Goal: Task Accomplishment & Management: Use online tool/utility

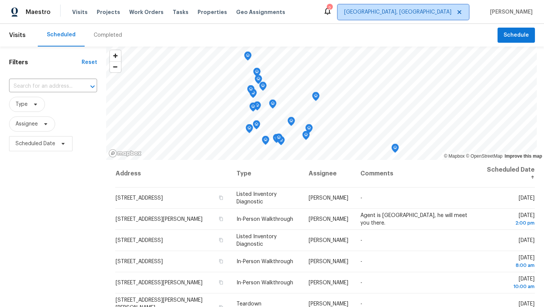
click at [451, 11] on span "[GEOGRAPHIC_DATA], [GEOGRAPHIC_DATA]" at bounding box center [397, 12] width 107 height 8
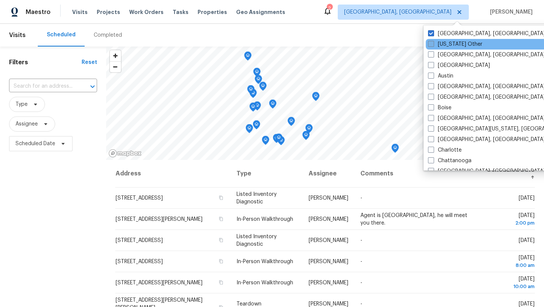
click at [433, 43] on span at bounding box center [431, 44] width 6 height 6
click at [433, 43] on input "[US_STATE] Other" at bounding box center [430, 42] width 5 height 5
checkbox input "true"
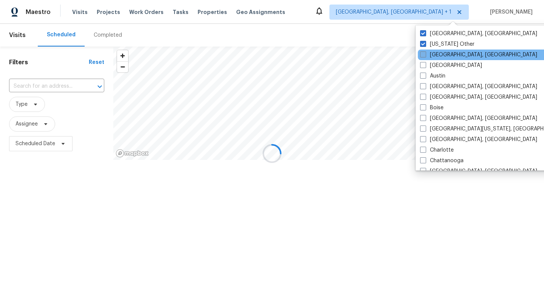
click at [451, 57] on label "[GEOGRAPHIC_DATA], [GEOGRAPHIC_DATA]" at bounding box center [478, 55] width 117 height 8
click at [425, 56] on input "[GEOGRAPHIC_DATA], [GEOGRAPHIC_DATA]" at bounding box center [422, 53] width 5 height 5
checkbox input "true"
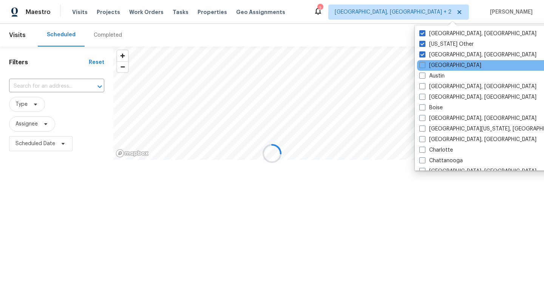
click at [450, 69] on div "[GEOGRAPHIC_DATA]" at bounding box center [493, 65] width 152 height 11
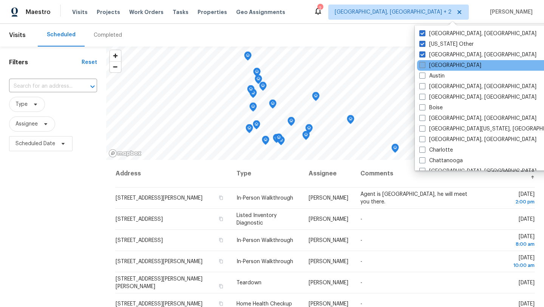
click at [442, 68] on label "[GEOGRAPHIC_DATA]" at bounding box center [450, 66] width 62 height 8
click at [424, 66] on input "[GEOGRAPHIC_DATA]" at bounding box center [421, 64] width 5 height 5
checkbox input "true"
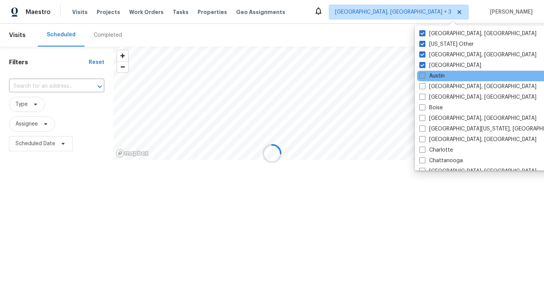
click at [442, 78] on label "Austin" at bounding box center [431, 76] width 25 height 8
click at [424, 77] on input "Austin" at bounding box center [421, 74] width 5 height 5
checkbox input "true"
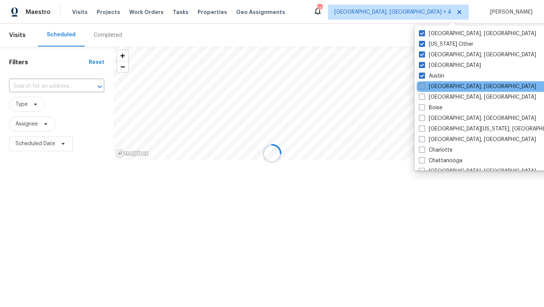
click at [446, 86] on label "[GEOGRAPHIC_DATA], [GEOGRAPHIC_DATA]" at bounding box center [477, 87] width 117 height 8
click at [424, 86] on input "[GEOGRAPHIC_DATA], [GEOGRAPHIC_DATA]" at bounding box center [421, 85] width 5 height 5
checkbox input "true"
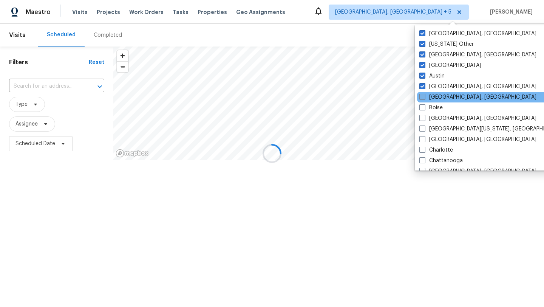
click at [446, 98] on label "[GEOGRAPHIC_DATA], [GEOGRAPHIC_DATA]" at bounding box center [477, 97] width 117 height 8
click at [424, 98] on input "[GEOGRAPHIC_DATA], [GEOGRAPHIC_DATA]" at bounding box center [421, 95] width 5 height 5
checkbox input "true"
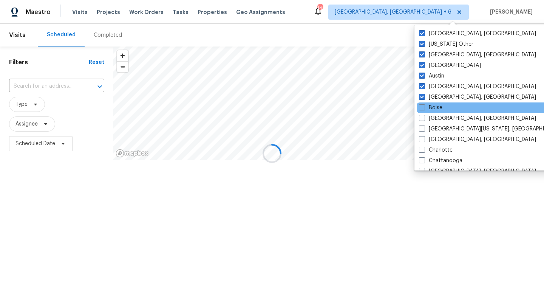
click at [447, 109] on div "Boise" at bounding box center [492, 107] width 152 height 11
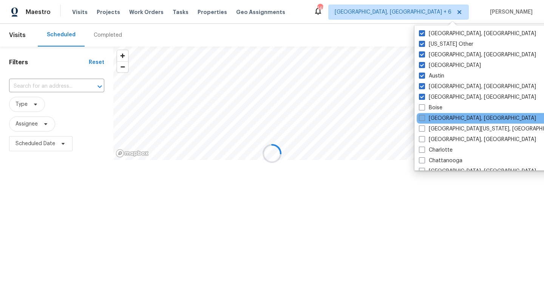
click at [449, 120] on label "[GEOGRAPHIC_DATA], [GEOGRAPHIC_DATA]" at bounding box center [477, 118] width 117 height 8
click at [424, 119] on input "[GEOGRAPHIC_DATA], [GEOGRAPHIC_DATA]" at bounding box center [421, 116] width 5 height 5
checkbox input "true"
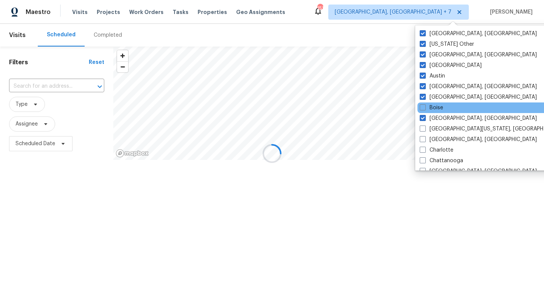
click at [443, 108] on div "Boise" at bounding box center [493, 107] width 152 height 11
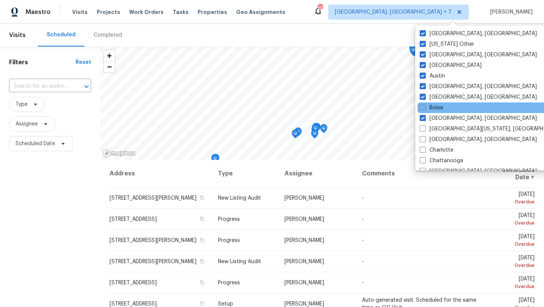
click at [441, 111] on label "Boise" at bounding box center [431, 108] width 23 height 8
click at [424, 109] on input "Boise" at bounding box center [422, 106] width 5 height 5
checkbox input "true"
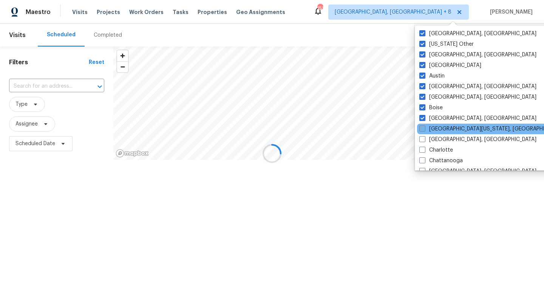
click at [447, 130] on label "[GEOGRAPHIC_DATA][US_STATE], [GEOGRAPHIC_DATA]" at bounding box center [491, 129] width 145 height 8
click at [424, 130] on input "[GEOGRAPHIC_DATA][US_STATE], [GEOGRAPHIC_DATA]" at bounding box center [421, 127] width 5 height 5
checkbox input "true"
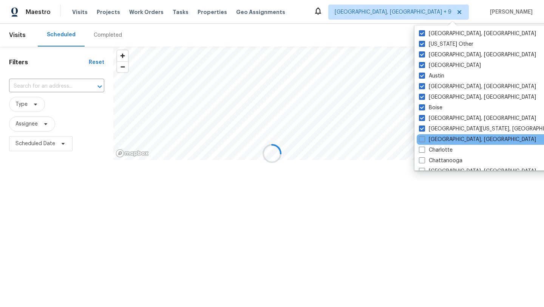
click at [447, 135] on div "[GEOGRAPHIC_DATA], [GEOGRAPHIC_DATA]" at bounding box center [492, 139] width 152 height 11
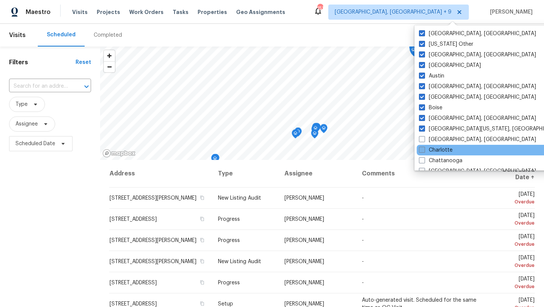
click at [450, 148] on label "Charlotte" at bounding box center [436, 150] width 34 height 8
click at [424, 148] on input "Charlotte" at bounding box center [421, 148] width 5 height 5
checkbox input "true"
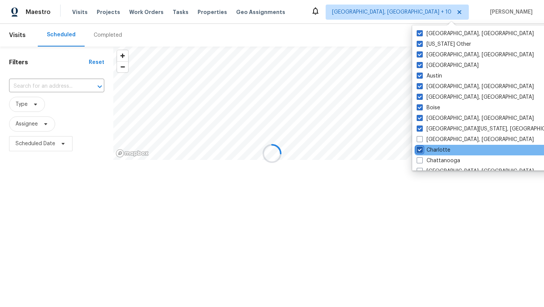
scroll to position [17, 0]
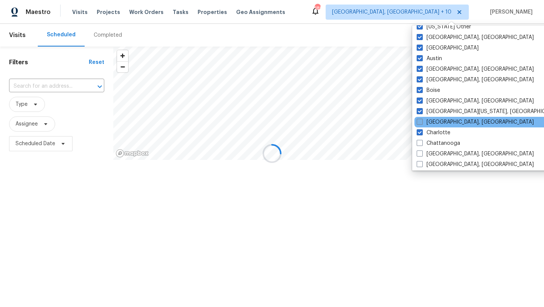
click at [446, 121] on label "[GEOGRAPHIC_DATA], [GEOGRAPHIC_DATA]" at bounding box center [474, 122] width 117 height 8
click at [421, 121] on input "[GEOGRAPHIC_DATA], [GEOGRAPHIC_DATA]" at bounding box center [418, 120] width 5 height 5
checkbox input "true"
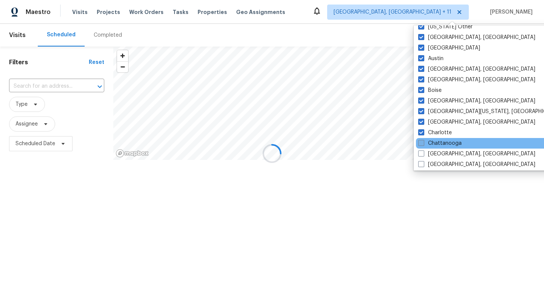
click at [446, 142] on label "Chattanooga" at bounding box center [439, 143] width 43 height 8
click at [423, 142] on input "Chattanooga" at bounding box center [420, 141] width 5 height 5
checkbox input "true"
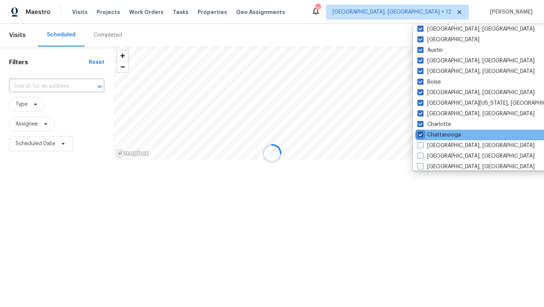
scroll to position [30, 0]
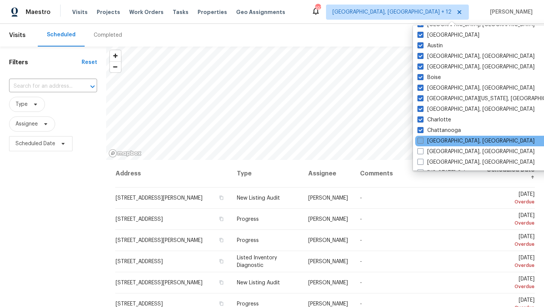
click at [445, 143] on label "[GEOGRAPHIC_DATA], [GEOGRAPHIC_DATA]" at bounding box center [475, 141] width 117 height 8
click at [422, 142] on input "[GEOGRAPHIC_DATA], [GEOGRAPHIC_DATA]" at bounding box center [419, 139] width 5 height 5
checkbox input "true"
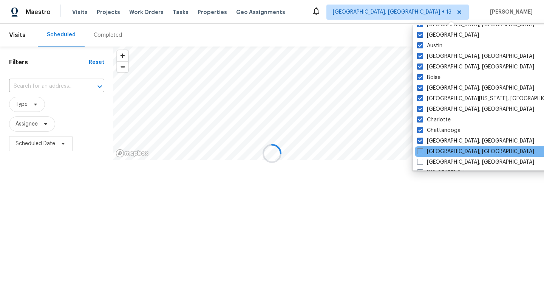
click at [445, 155] on div "[GEOGRAPHIC_DATA], [GEOGRAPHIC_DATA]" at bounding box center [491, 151] width 152 height 11
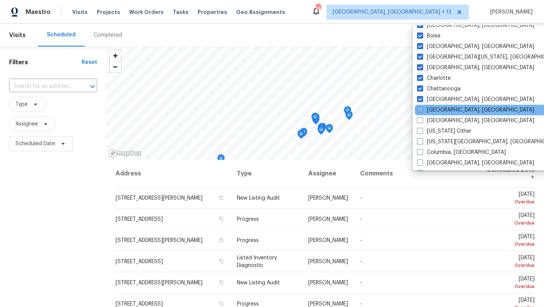
scroll to position [73, 0]
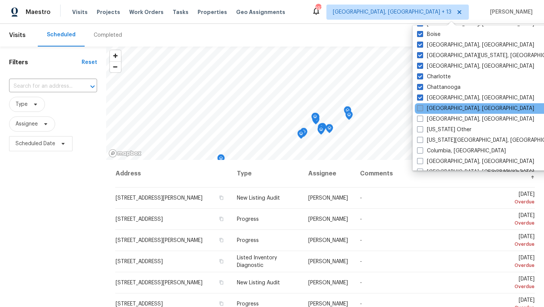
click at [439, 111] on label "[GEOGRAPHIC_DATA], [GEOGRAPHIC_DATA]" at bounding box center [475, 109] width 117 height 8
click at [422, 110] on input "[GEOGRAPHIC_DATA], [GEOGRAPHIC_DATA]" at bounding box center [419, 107] width 5 height 5
checkbox input "true"
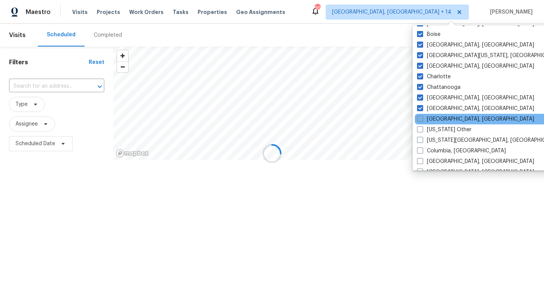
click at [440, 118] on label "[GEOGRAPHIC_DATA], [GEOGRAPHIC_DATA]" at bounding box center [475, 119] width 117 height 8
click at [422, 118] on input "[GEOGRAPHIC_DATA], [GEOGRAPHIC_DATA]" at bounding box center [419, 117] width 5 height 5
checkbox input "true"
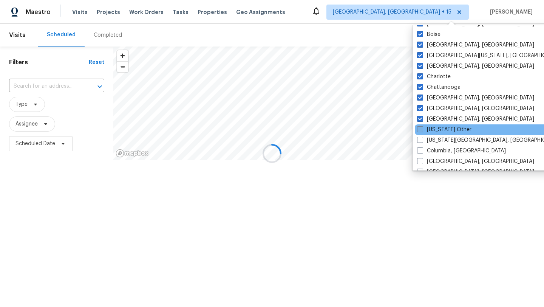
click at [440, 129] on label "[US_STATE] Other" at bounding box center [444, 130] width 54 height 8
click at [422, 129] on input "[US_STATE] Other" at bounding box center [419, 128] width 5 height 5
checkbox input "true"
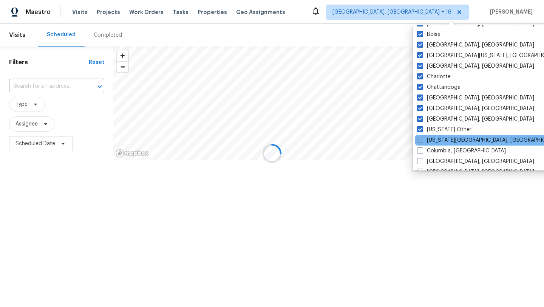
click at [442, 141] on label "[US_STATE][GEOGRAPHIC_DATA], [GEOGRAPHIC_DATA]" at bounding box center [489, 140] width 145 height 8
click at [422, 141] on input "[US_STATE][GEOGRAPHIC_DATA], [GEOGRAPHIC_DATA]" at bounding box center [419, 138] width 5 height 5
checkbox input "true"
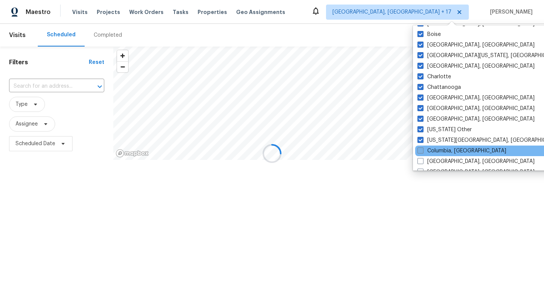
click at [443, 149] on label "Columbia, [GEOGRAPHIC_DATA]" at bounding box center [461, 151] width 89 height 8
click at [422, 149] on input "Columbia, [GEOGRAPHIC_DATA]" at bounding box center [419, 149] width 5 height 5
checkbox input "true"
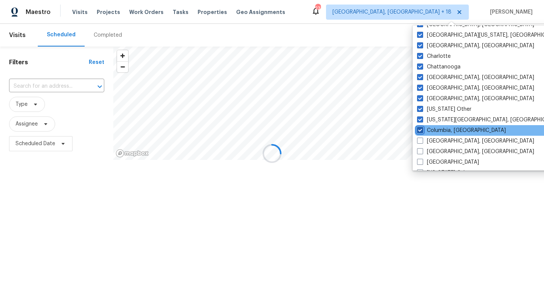
scroll to position [97, 0]
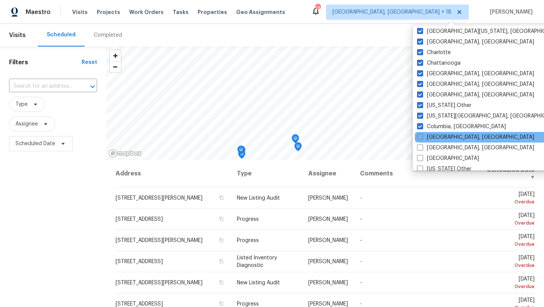
click at [446, 139] on label "[GEOGRAPHIC_DATA], [GEOGRAPHIC_DATA]" at bounding box center [475, 137] width 117 height 8
click at [422, 138] on input "[GEOGRAPHIC_DATA], [GEOGRAPHIC_DATA]" at bounding box center [419, 135] width 5 height 5
checkbox input "true"
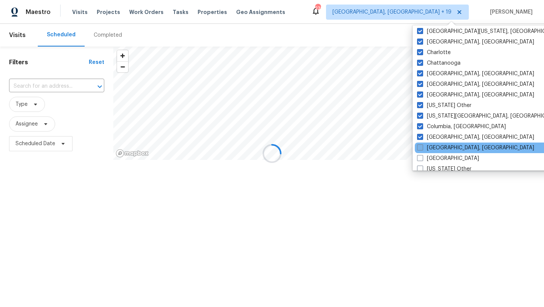
click at [446, 150] on label "[GEOGRAPHIC_DATA], [GEOGRAPHIC_DATA]" at bounding box center [475, 148] width 117 height 8
click at [422, 149] on input "[GEOGRAPHIC_DATA], [GEOGRAPHIC_DATA]" at bounding box center [419, 146] width 5 height 5
checkbox input "true"
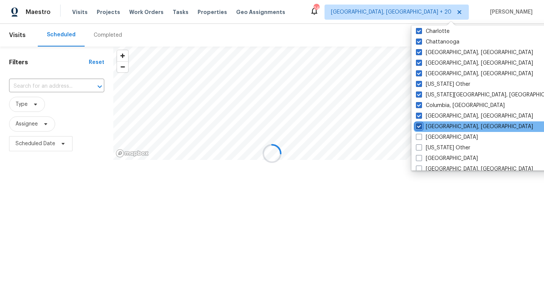
scroll to position [124, 0]
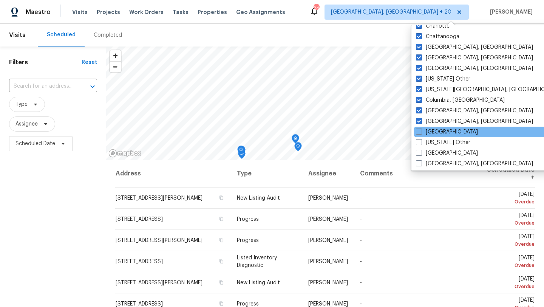
click at [440, 136] on div "[GEOGRAPHIC_DATA]" at bounding box center [489, 131] width 152 height 11
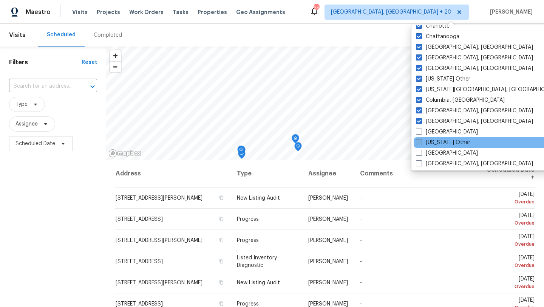
click at [440, 141] on label "[US_STATE] Other" at bounding box center [443, 143] width 54 height 8
click at [421, 141] on input "[US_STATE] Other" at bounding box center [418, 141] width 5 height 5
checkbox input "true"
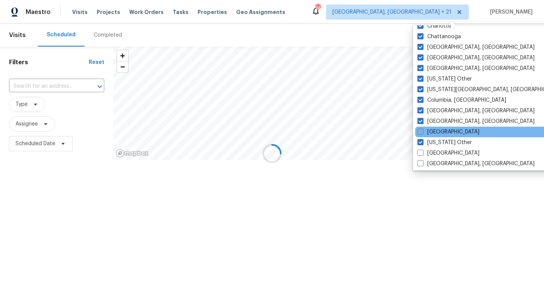
click at [435, 131] on label "[GEOGRAPHIC_DATA]" at bounding box center [448, 132] width 62 height 8
click at [422, 131] on input "[GEOGRAPHIC_DATA]" at bounding box center [419, 130] width 5 height 5
checkbox input "true"
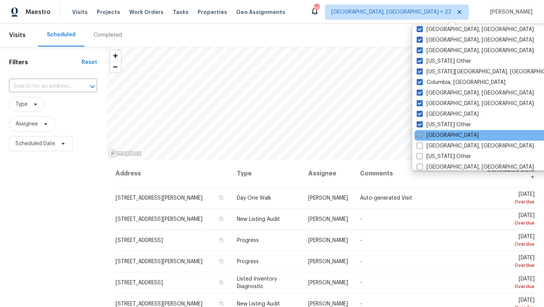
click at [437, 137] on label "[GEOGRAPHIC_DATA]" at bounding box center [447, 135] width 62 height 8
click at [421, 136] on input "[GEOGRAPHIC_DATA]" at bounding box center [418, 133] width 5 height 5
checkbox input "true"
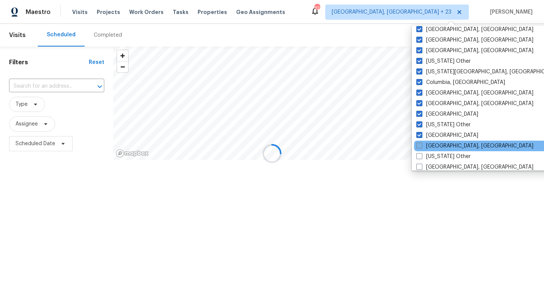
click at [436, 146] on label "[GEOGRAPHIC_DATA], [GEOGRAPHIC_DATA]" at bounding box center [474, 146] width 117 height 8
click at [421, 146] on input "[GEOGRAPHIC_DATA], [GEOGRAPHIC_DATA]" at bounding box center [418, 144] width 5 height 5
checkbox input "true"
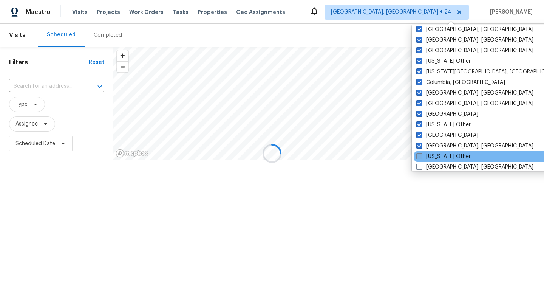
click at [436, 154] on label "[US_STATE] Other" at bounding box center [443, 157] width 54 height 8
click at [421, 154] on input "[US_STATE] Other" at bounding box center [418, 155] width 5 height 5
checkbox input "true"
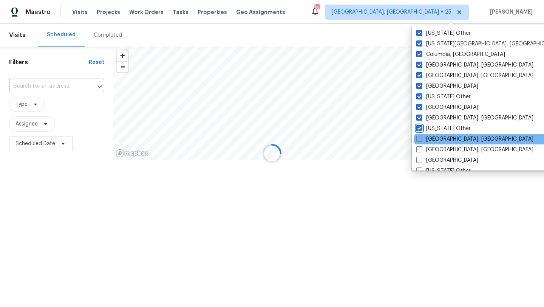
scroll to position [182, 0]
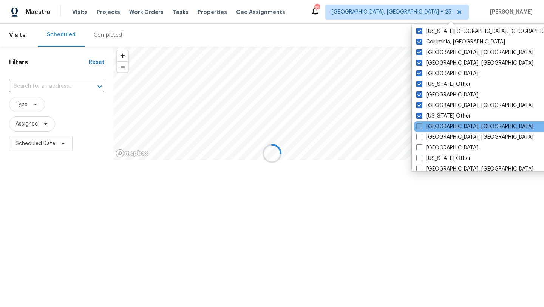
click at [436, 126] on label "[GEOGRAPHIC_DATA], [GEOGRAPHIC_DATA]" at bounding box center [474, 127] width 117 height 8
click at [421, 126] on input "[GEOGRAPHIC_DATA], [GEOGRAPHIC_DATA]" at bounding box center [418, 125] width 5 height 5
checkbox input "true"
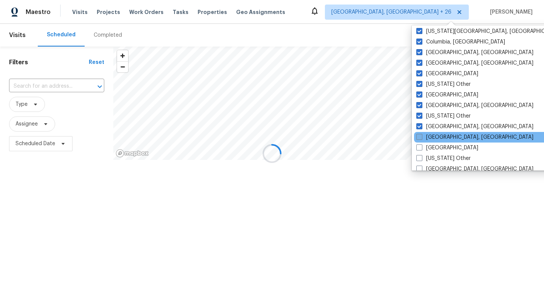
click at [436, 137] on label "[GEOGRAPHIC_DATA], [GEOGRAPHIC_DATA]" at bounding box center [474, 137] width 117 height 8
click at [421, 137] on input "[GEOGRAPHIC_DATA], [GEOGRAPHIC_DATA]" at bounding box center [418, 135] width 5 height 5
checkbox input "true"
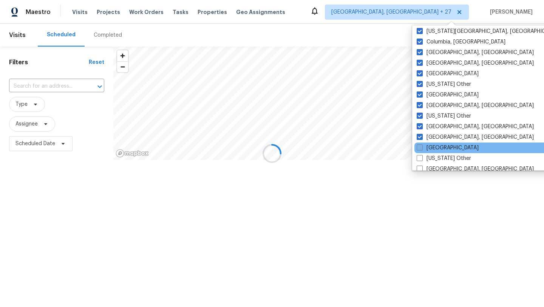
click at [436, 146] on label "[GEOGRAPHIC_DATA]" at bounding box center [447, 148] width 62 height 8
click at [421, 146] on input "[GEOGRAPHIC_DATA]" at bounding box center [418, 146] width 5 height 5
checkbox input "true"
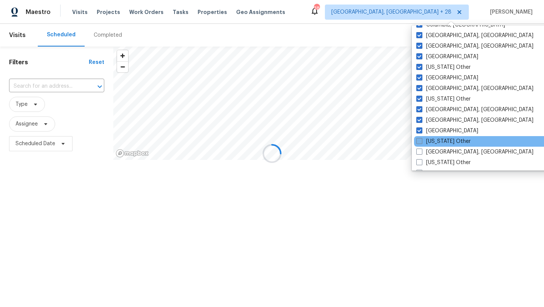
click at [435, 139] on label "[US_STATE] Other" at bounding box center [443, 141] width 54 height 8
click at [421, 139] on input "[US_STATE] Other" at bounding box center [418, 139] width 5 height 5
checkbox input "true"
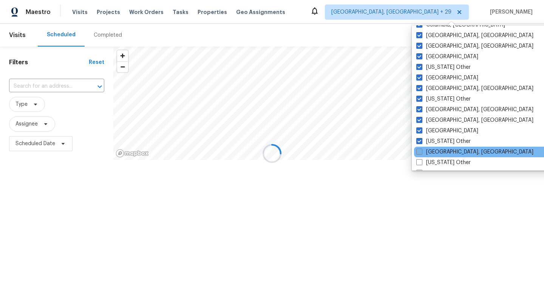
click at [435, 155] on label "[GEOGRAPHIC_DATA], [GEOGRAPHIC_DATA]" at bounding box center [474, 152] width 117 height 8
click at [421, 153] on input "[GEOGRAPHIC_DATA], [GEOGRAPHIC_DATA]" at bounding box center [418, 150] width 5 height 5
checkbox input "true"
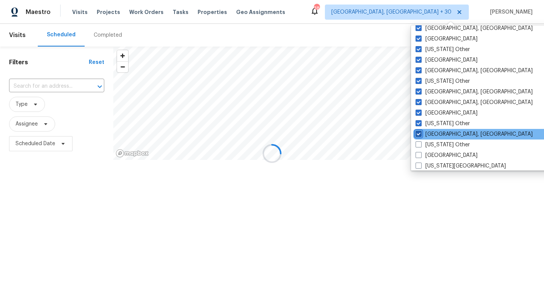
scroll to position [218, 0]
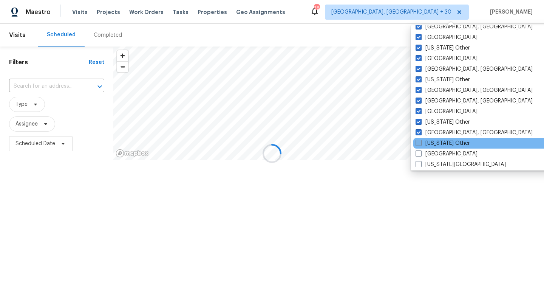
click at [432, 143] on label "[US_STATE] Other" at bounding box center [442, 143] width 54 height 8
click at [420, 143] on input "[US_STATE] Other" at bounding box center [417, 141] width 5 height 5
checkbox input "true"
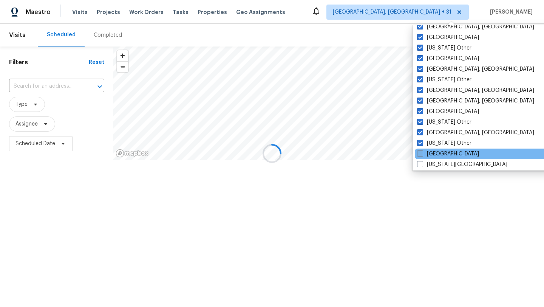
click at [432, 152] on label "[GEOGRAPHIC_DATA]" at bounding box center [448, 154] width 62 height 8
click at [422, 152] on input "[GEOGRAPHIC_DATA]" at bounding box center [419, 152] width 5 height 5
checkbox input "true"
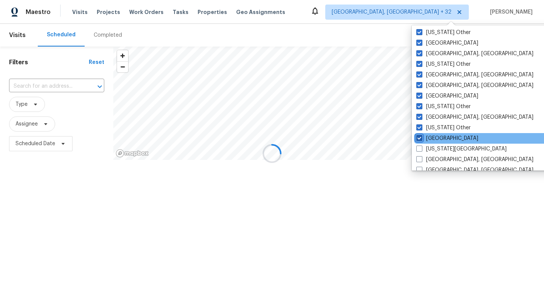
scroll to position [242, 0]
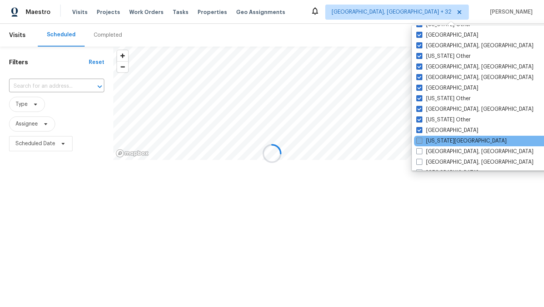
click at [431, 144] on label "[US_STATE][GEOGRAPHIC_DATA]" at bounding box center [461, 141] width 90 height 8
click at [421, 142] on input "[US_STATE][GEOGRAPHIC_DATA]" at bounding box center [418, 139] width 5 height 5
checkbox input "true"
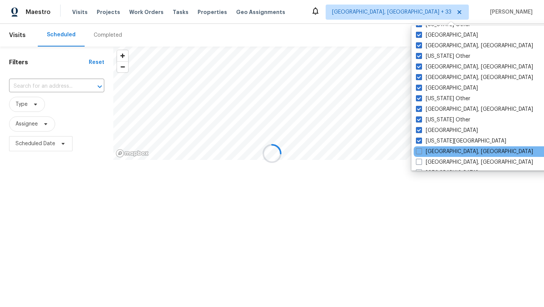
click at [432, 156] on div "[GEOGRAPHIC_DATA], [GEOGRAPHIC_DATA]" at bounding box center [489, 151] width 152 height 11
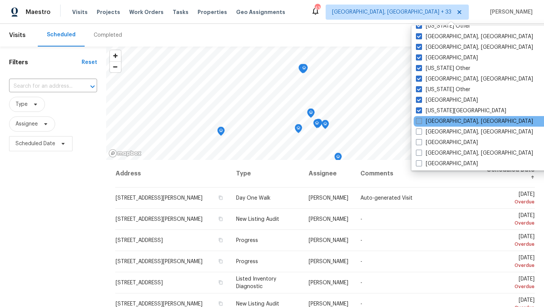
click at [429, 123] on label "[GEOGRAPHIC_DATA], [GEOGRAPHIC_DATA]" at bounding box center [474, 121] width 117 height 8
click at [421, 122] on input "[GEOGRAPHIC_DATA], [GEOGRAPHIC_DATA]" at bounding box center [418, 119] width 5 height 5
checkbox input "true"
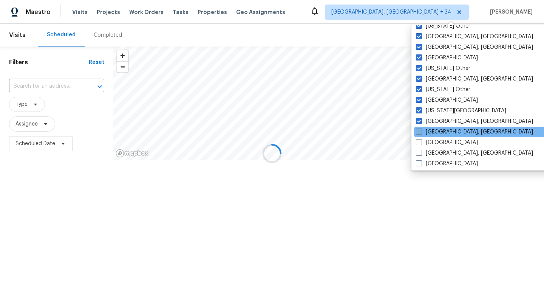
click at [429, 131] on label "[GEOGRAPHIC_DATA], [GEOGRAPHIC_DATA]" at bounding box center [474, 132] width 117 height 8
click at [421, 131] on input "[GEOGRAPHIC_DATA], [GEOGRAPHIC_DATA]" at bounding box center [418, 130] width 5 height 5
checkbox input "true"
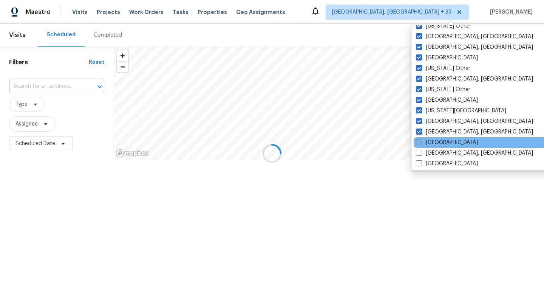
click at [430, 144] on label "[GEOGRAPHIC_DATA]" at bounding box center [447, 143] width 62 height 8
click at [421, 143] on input "[GEOGRAPHIC_DATA]" at bounding box center [418, 141] width 5 height 5
checkbox input "true"
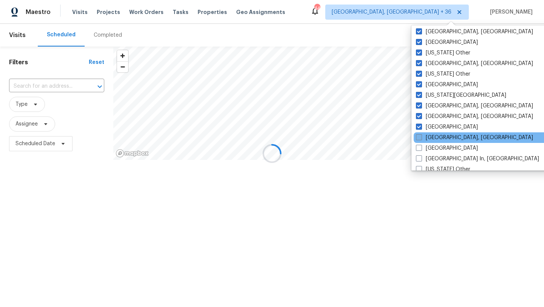
click at [430, 136] on label "[GEOGRAPHIC_DATA], [GEOGRAPHIC_DATA]" at bounding box center [474, 138] width 117 height 8
click at [421, 136] on input "[GEOGRAPHIC_DATA], [GEOGRAPHIC_DATA]" at bounding box center [418, 136] width 5 height 5
checkbox input "true"
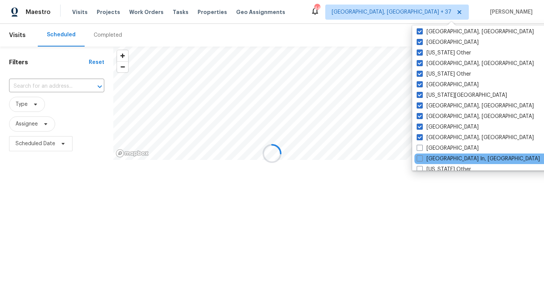
click at [433, 153] on div "[GEOGRAPHIC_DATA] In, [GEOGRAPHIC_DATA]" at bounding box center [490, 158] width 152 height 11
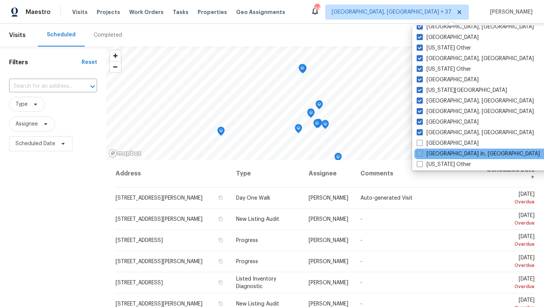
click at [433, 149] on div "[GEOGRAPHIC_DATA] In, [GEOGRAPHIC_DATA]" at bounding box center [490, 153] width 152 height 11
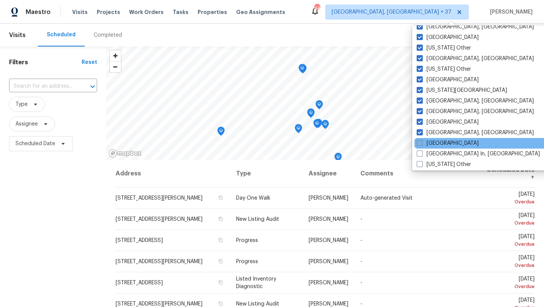
click at [433, 143] on label "[GEOGRAPHIC_DATA]" at bounding box center [447, 143] width 62 height 8
click at [421, 143] on input "[GEOGRAPHIC_DATA]" at bounding box center [418, 141] width 5 height 5
checkbox input "true"
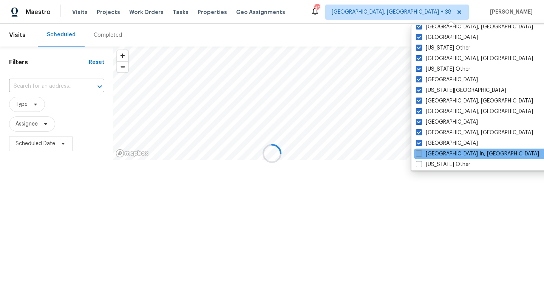
click at [435, 152] on label "[GEOGRAPHIC_DATA] In, [GEOGRAPHIC_DATA]" at bounding box center [477, 154] width 123 height 8
click at [421, 152] on input "[GEOGRAPHIC_DATA] In, [GEOGRAPHIC_DATA]" at bounding box center [418, 152] width 5 height 5
checkbox input "true"
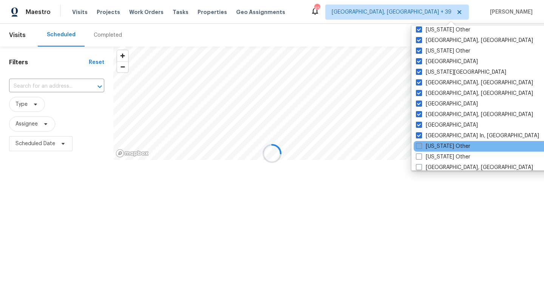
click at [434, 147] on label "[US_STATE] Other" at bounding box center [443, 146] width 54 height 8
click at [421, 147] on input "[US_STATE] Other" at bounding box center [418, 144] width 5 height 5
checkbox input "true"
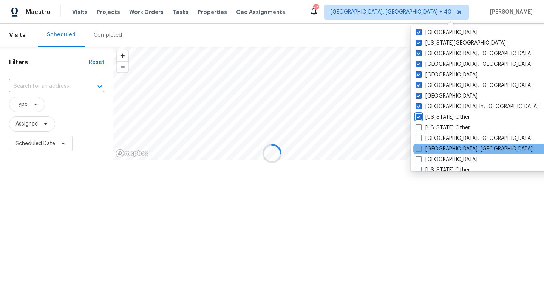
scroll to position [342, 0]
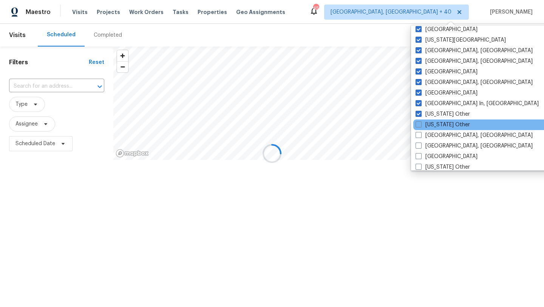
click at [431, 120] on div "[US_STATE] Other" at bounding box center [489, 124] width 152 height 11
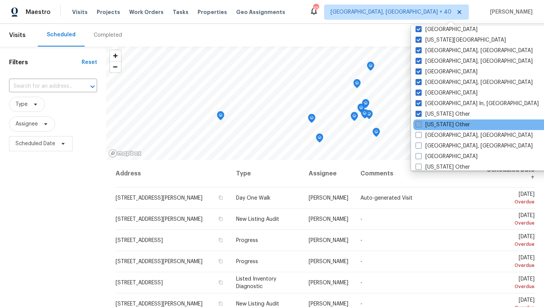
click at [430, 122] on label "[US_STATE] Other" at bounding box center [442, 125] width 54 height 8
click at [420, 122] on input "[US_STATE] Other" at bounding box center [417, 123] width 5 height 5
checkbox input "true"
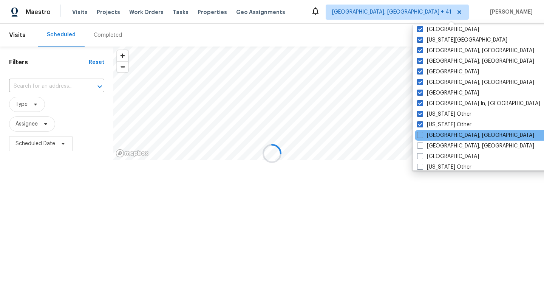
click at [430, 131] on div "[GEOGRAPHIC_DATA], [GEOGRAPHIC_DATA]" at bounding box center [491, 135] width 152 height 11
click at [429, 132] on label "[GEOGRAPHIC_DATA], [GEOGRAPHIC_DATA]" at bounding box center [475, 135] width 117 height 8
click at [422, 132] on input "[GEOGRAPHIC_DATA], [GEOGRAPHIC_DATA]" at bounding box center [419, 133] width 5 height 5
checkbox input "true"
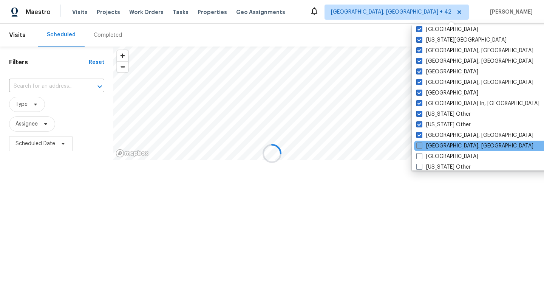
click at [435, 147] on label "[GEOGRAPHIC_DATA], [GEOGRAPHIC_DATA]" at bounding box center [474, 146] width 117 height 8
click at [421, 147] on input "[GEOGRAPHIC_DATA], [GEOGRAPHIC_DATA]" at bounding box center [418, 144] width 5 height 5
checkbox input "true"
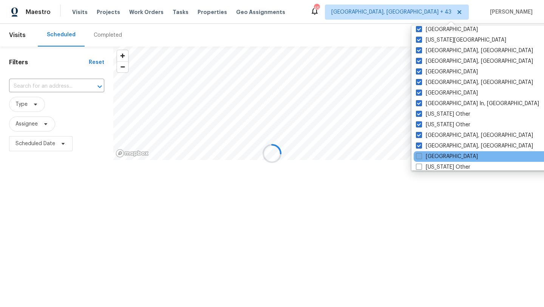
click at [439, 156] on label "[GEOGRAPHIC_DATA]" at bounding box center [447, 157] width 62 height 8
click at [421, 156] on input "[GEOGRAPHIC_DATA]" at bounding box center [418, 155] width 5 height 5
checkbox input "true"
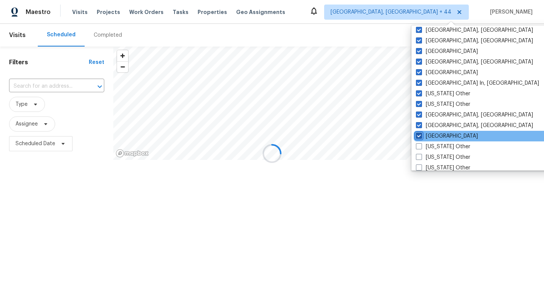
scroll to position [365, 0]
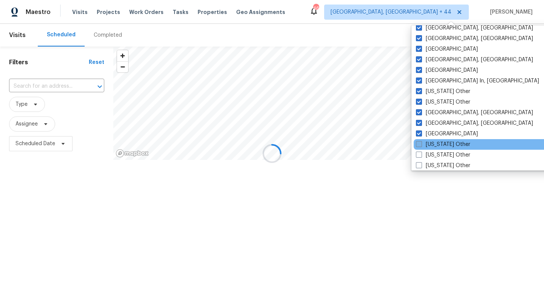
click at [439, 145] on label "[US_STATE] Other" at bounding box center [443, 144] width 54 height 8
click at [421, 145] on input "[US_STATE] Other" at bounding box center [418, 142] width 5 height 5
checkbox input "true"
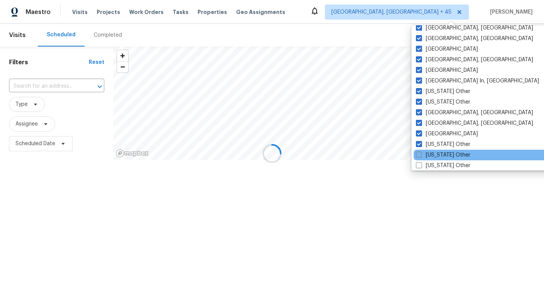
click at [440, 155] on label "[US_STATE] Other" at bounding box center [443, 155] width 54 height 8
click at [421, 155] on input "[US_STATE] Other" at bounding box center [418, 153] width 5 height 5
checkbox input "true"
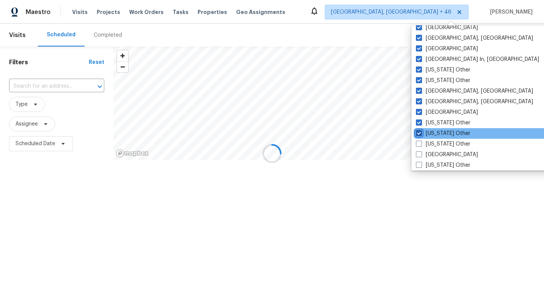
scroll to position [393, 0]
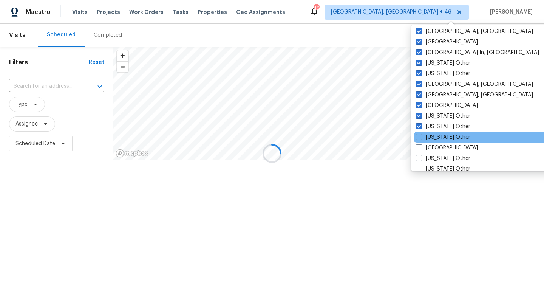
click at [437, 133] on div "[US_STATE] Other" at bounding box center [489, 137] width 152 height 11
click at [437, 139] on label "[US_STATE] Other" at bounding box center [443, 137] width 54 height 8
click at [421, 138] on input "[US_STATE] Other" at bounding box center [418, 135] width 5 height 5
checkbox input "true"
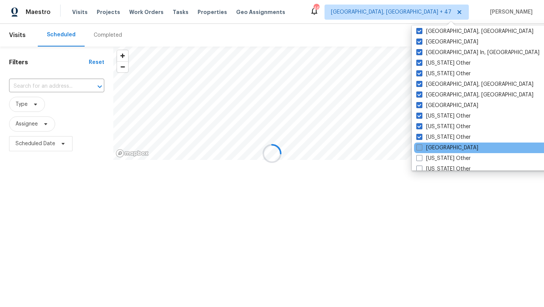
click at [437, 148] on label "[GEOGRAPHIC_DATA]" at bounding box center [447, 148] width 62 height 8
click at [421, 148] on input "[GEOGRAPHIC_DATA]" at bounding box center [418, 146] width 5 height 5
checkbox input "true"
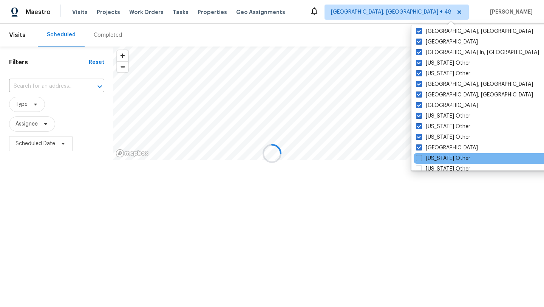
click at [437, 153] on div "[US_STATE] Other" at bounding box center [489, 158] width 152 height 11
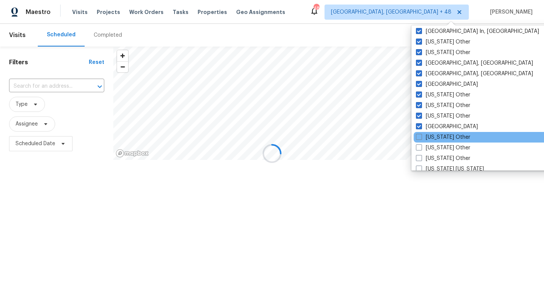
scroll to position [419, 0]
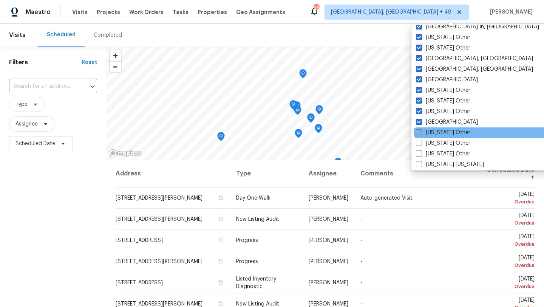
click at [436, 133] on label "[US_STATE] Other" at bounding box center [443, 133] width 54 height 8
click at [421, 133] on input "[US_STATE] Other" at bounding box center [418, 131] width 5 height 5
checkbox input "true"
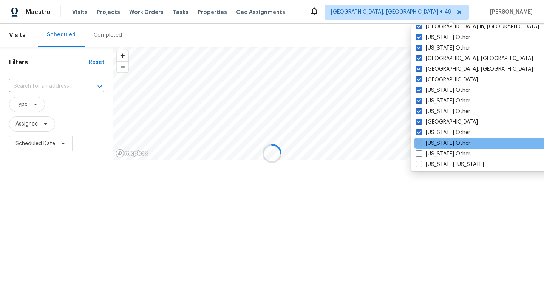
click at [436, 140] on label "[US_STATE] Other" at bounding box center [443, 143] width 54 height 8
click at [421, 140] on input "[US_STATE] Other" at bounding box center [418, 141] width 5 height 5
checkbox input "true"
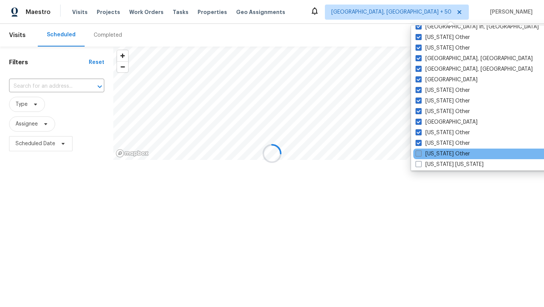
click at [436, 150] on label "[US_STATE] Other" at bounding box center [442, 154] width 54 height 8
click at [420, 150] on input "[US_STATE] Other" at bounding box center [417, 152] width 5 height 5
checkbox input "true"
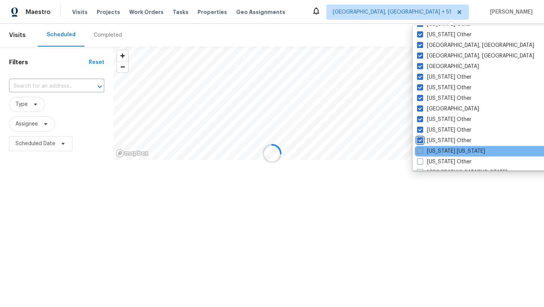
scroll to position [441, 0]
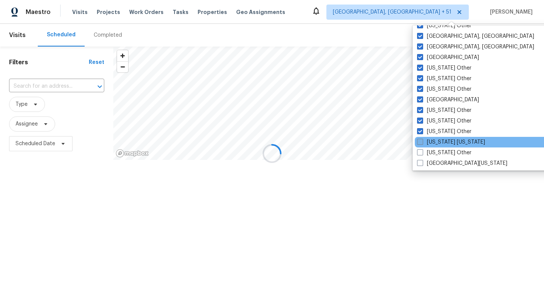
click at [436, 140] on label "[US_STATE] [US_STATE]" at bounding box center [451, 142] width 68 height 8
click at [422, 140] on input "[US_STATE] [US_STATE]" at bounding box center [419, 140] width 5 height 5
checkbox input "true"
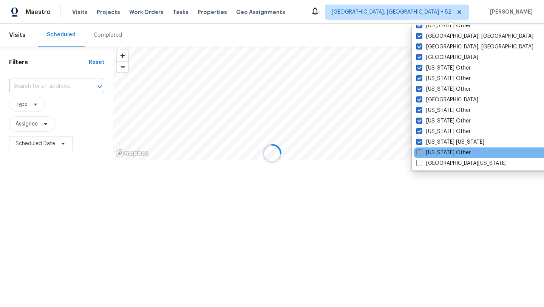
click at [436, 153] on label "[US_STATE] Other" at bounding box center [443, 153] width 54 height 8
click at [421, 153] on input "[US_STATE] Other" at bounding box center [418, 151] width 5 height 5
checkbox input "true"
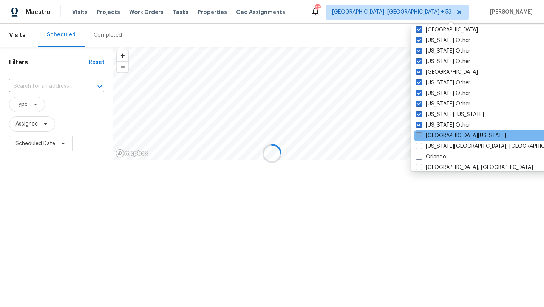
click at [435, 137] on label "[GEOGRAPHIC_DATA][US_STATE]" at bounding box center [461, 136] width 90 height 8
click at [421, 137] on input "[GEOGRAPHIC_DATA][US_STATE]" at bounding box center [418, 134] width 5 height 5
checkbox input "true"
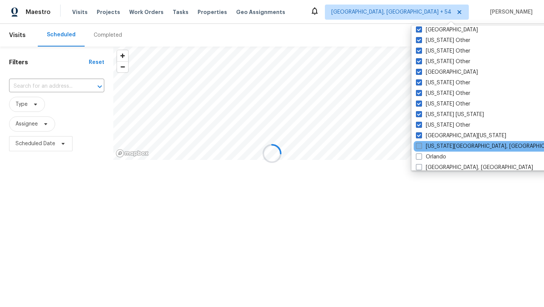
click at [435, 143] on label "[US_STATE][GEOGRAPHIC_DATA], [GEOGRAPHIC_DATA]" at bounding box center [488, 146] width 145 height 8
click at [421, 143] on input "[US_STATE][GEOGRAPHIC_DATA], [GEOGRAPHIC_DATA]" at bounding box center [418, 144] width 5 height 5
checkbox input "true"
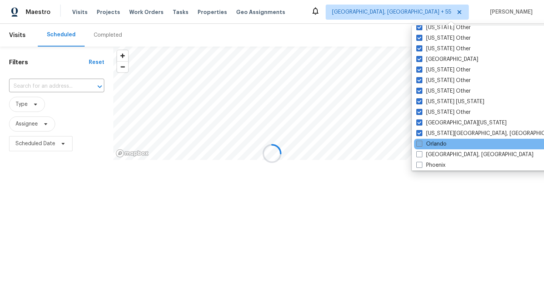
click at [435, 143] on label "Orlando" at bounding box center [431, 144] width 30 height 8
click at [421, 143] on input "Orlando" at bounding box center [418, 142] width 5 height 5
checkbox input "true"
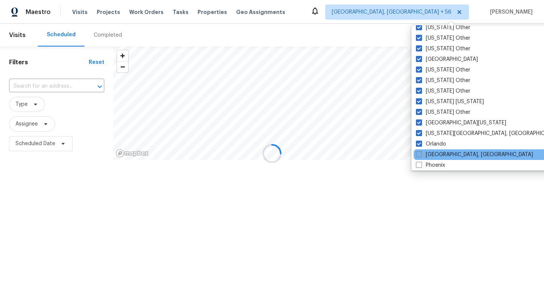
click at [436, 157] on label "[GEOGRAPHIC_DATA], [GEOGRAPHIC_DATA]" at bounding box center [474, 155] width 117 height 8
click at [421, 156] on input "[GEOGRAPHIC_DATA], [GEOGRAPHIC_DATA]" at bounding box center [418, 153] width 5 height 5
checkbox input "true"
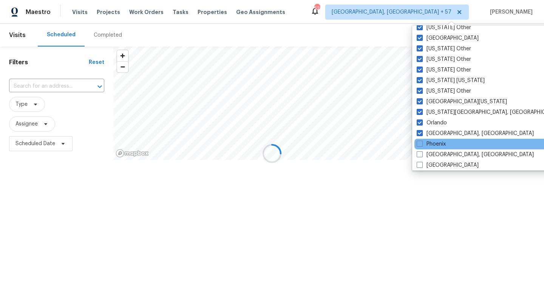
click at [435, 148] on div "Phoenix" at bounding box center [490, 144] width 152 height 11
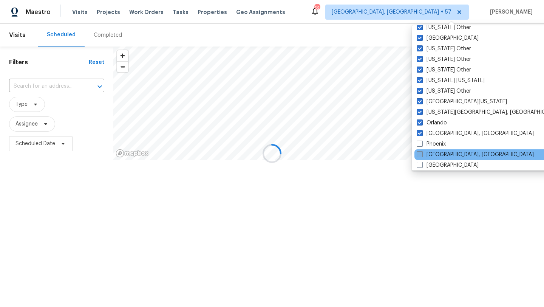
click at [436, 157] on label "[GEOGRAPHIC_DATA], [GEOGRAPHIC_DATA]" at bounding box center [474, 155] width 117 height 8
click at [421, 156] on input "[GEOGRAPHIC_DATA], [GEOGRAPHIC_DATA]" at bounding box center [418, 153] width 5 height 5
checkbox input "true"
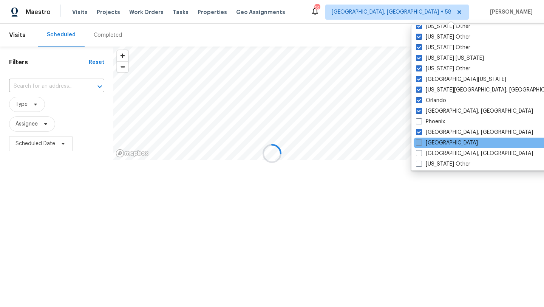
click at [433, 145] on label "[GEOGRAPHIC_DATA]" at bounding box center [447, 143] width 62 height 8
click at [421, 144] on input "[GEOGRAPHIC_DATA]" at bounding box center [418, 141] width 5 height 5
checkbox input "true"
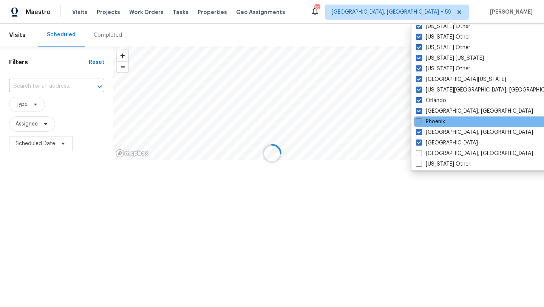
click at [427, 120] on label "Phoenix" at bounding box center [430, 122] width 29 height 8
click at [421, 120] on input "Phoenix" at bounding box center [418, 120] width 5 height 5
checkbox input "true"
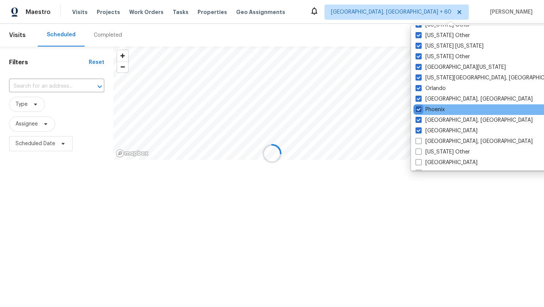
scroll to position [556, 0]
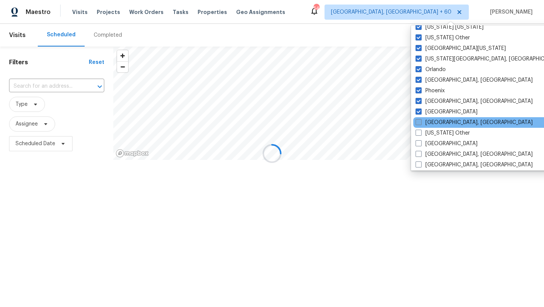
click at [429, 121] on label "[GEOGRAPHIC_DATA], [GEOGRAPHIC_DATA]" at bounding box center [473, 123] width 117 height 8
click at [420, 121] on input "[GEOGRAPHIC_DATA], [GEOGRAPHIC_DATA]" at bounding box center [417, 121] width 5 height 5
checkbox input "true"
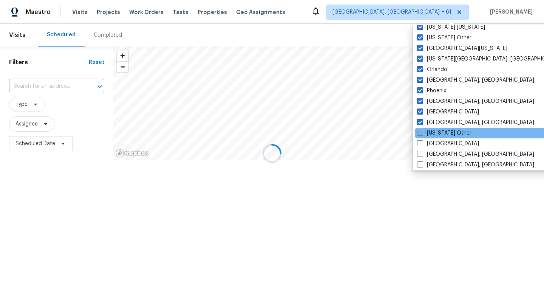
click at [429, 130] on label "[US_STATE] Other" at bounding box center [444, 133] width 54 height 8
click at [422, 130] on input "[US_STATE] Other" at bounding box center [419, 131] width 5 height 5
checkbox input "true"
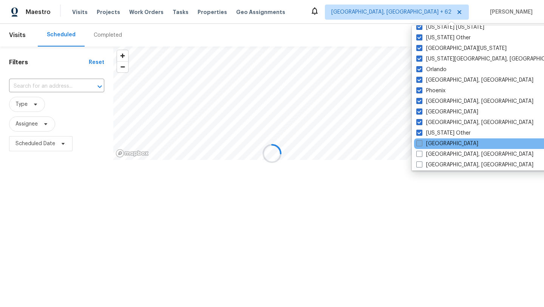
click at [430, 142] on label "[GEOGRAPHIC_DATA]" at bounding box center [447, 144] width 62 height 8
click at [421, 142] on input "[GEOGRAPHIC_DATA]" at bounding box center [418, 142] width 5 height 5
checkbox input "true"
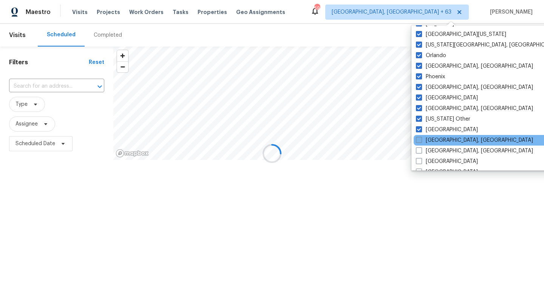
click at [431, 140] on label "[GEOGRAPHIC_DATA], [GEOGRAPHIC_DATA]" at bounding box center [474, 140] width 117 height 8
click at [421, 140] on input "[GEOGRAPHIC_DATA], [GEOGRAPHIC_DATA]" at bounding box center [418, 138] width 5 height 5
checkbox input "true"
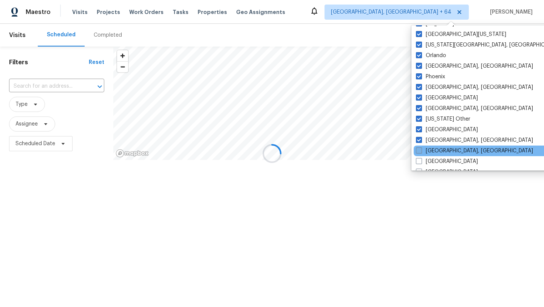
click at [434, 149] on label "[GEOGRAPHIC_DATA], [GEOGRAPHIC_DATA]" at bounding box center [474, 151] width 117 height 8
click at [421, 149] on input "[GEOGRAPHIC_DATA], [GEOGRAPHIC_DATA]" at bounding box center [418, 149] width 5 height 5
checkbox input "true"
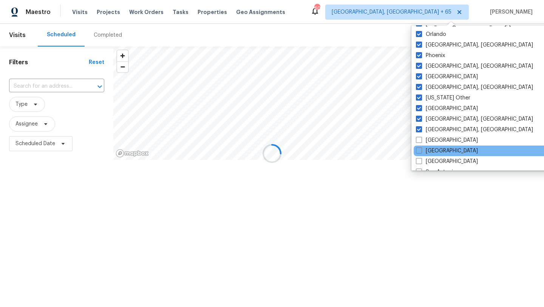
click at [434, 145] on div "[GEOGRAPHIC_DATA]" at bounding box center [489, 150] width 152 height 11
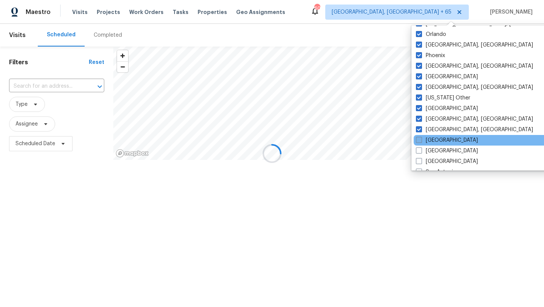
click at [430, 138] on label "[GEOGRAPHIC_DATA]" at bounding box center [447, 140] width 62 height 8
click at [421, 138] on input "[GEOGRAPHIC_DATA]" at bounding box center [418, 138] width 5 height 5
checkbox input "true"
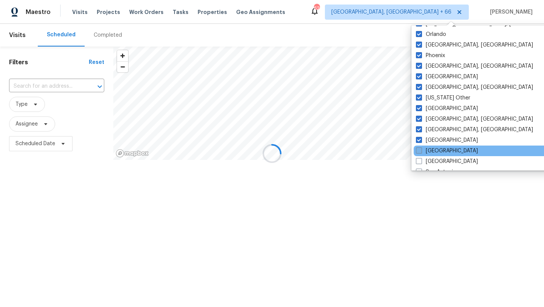
click at [434, 148] on label "[GEOGRAPHIC_DATA]" at bounding box center [447, 151] width 62 height 8
click at [421, 148] on input "[GEOGRAPHIC_DATA]" at bounding box center [418, 149] width 5 height 5
checkbox input "true"
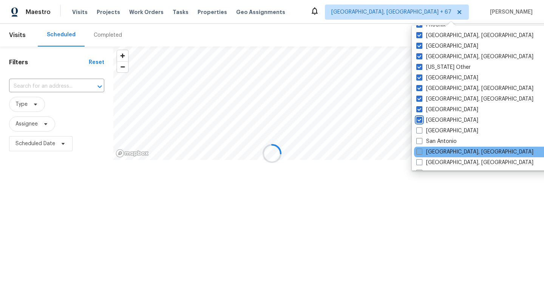
scroll to position [629, 0]
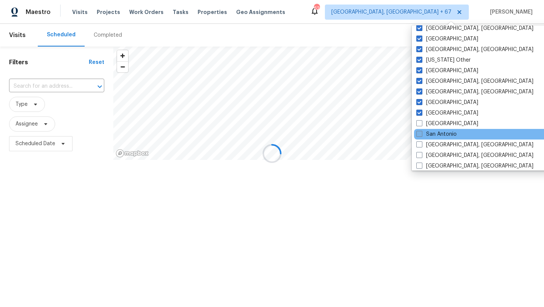
click at [435, 134] on label "San Antonio" at bounding box center [436, 134] width 40 height 8
click at [421, 134] on input "San Antonio" at bounding box center [418, 132] width 5 height 5
checkbox input "true"
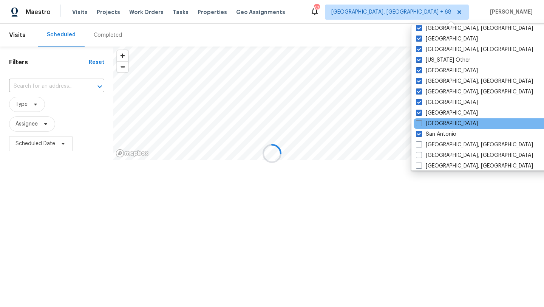
click at [435, 127] on div "[GEOGRAPHIC_DATA]" at bounding box center [489, 123] width 152 height 11
click at [432, 125] on label "[GEOGRAPHIC_DATA]" at bounding box center [447, 124] width 62 height 8
click at [421, 125] on input "[GEOGRAPHIC_DATA]" at bounding box center [418, 122] width 5 height 5
checkbox input "true"
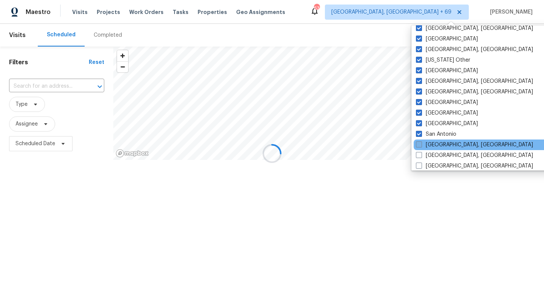
click at [440, 145] on label "[GEOGRAPHIC_DATA], [GEOGRAPHIC_DATA]" at bounding box center [474, 145] width 117 height 8
click at [421, 145] on input "[GEOGRAPHIC_DATA], [GEOGRAPHIC_DATA]" at bounding box center [418, 143] width 5 height 5
checkbox input "true"
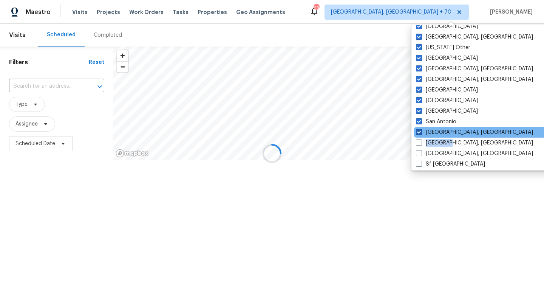
click at [440, 145] on label "[GEOGRAPHIC_DATA], [GEOGRAPHIC_DATA]" at bounding box center [474, 143] width 117 height 8
click at [421, 144] on input "[GEOGRAPHIC_DATA], [GEOGRAPHIC_DATA]" at bounding box center [418, 141] width 5 height 5
checkbox input "true"
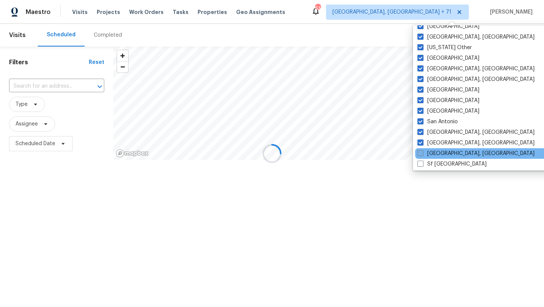
click at [442, 155] on label "[GEOGRAPHIC_DATA], [GEOGRAPHIC_DATA]" at bounding box center [475, 154] width 117 height 8
click at [422, 154] on input "[GEOGRAPHIC_DATA], [GEOGRAPHIC_DATA]" at bounding box center [419, 152] width 5 height 5
checkbox input "true"
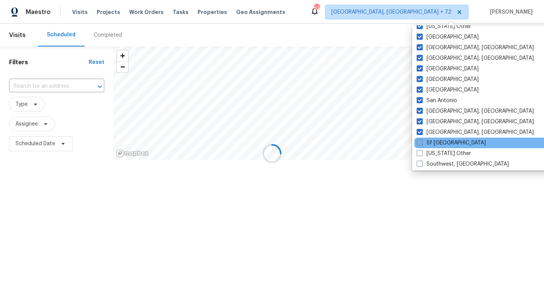
click at [439, 140] on label "Sf [GEOGRAPHIC_DATA]" at bounding box center [450, 143] width 69 height 8
click at [421, 140] on input "Sf [GEOGRAPHIC_DATA]" at bounding box center [418, 141] width 5 height 5
checkbox input "true"
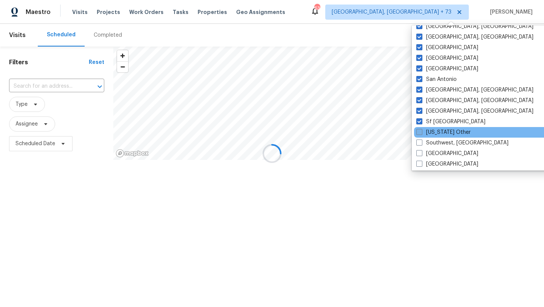
click at [438, 129] on label "[US_STATE] Other" at bounding box center [443, 132] width 54 height 8
click at [421, 129] on input "[US_STATE] Other" at bounding box center [418, 130] width 5 height 5
checkbox input "true"
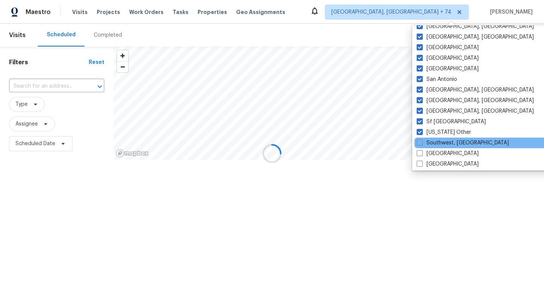
click at [443, 148] on div "Southwest, [GEOGRAPHIC_DATA]" at bounding box center [490, 142] width 152 height 11
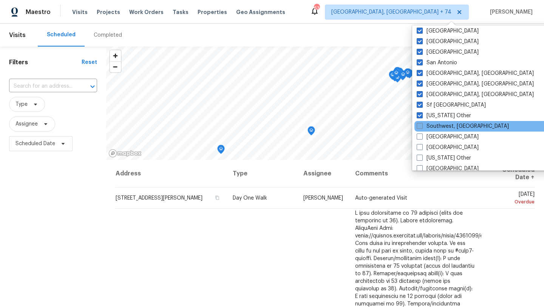
click at [438, 127] on label "Southwest, [GEOGRAPHIC_DATA]" at bounding box center [462, 126] width 92 height 8
click at [421, 127] on input "Southwest, [GEOGRAPHIC_DATA]" at bounding box center [418, 124] width 5 height 5
checkbox input "true"
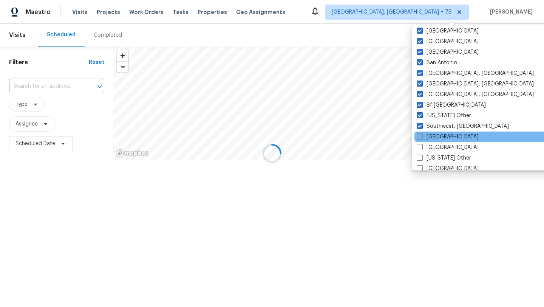
click at [438, 136] on label "[GEOGRAPHIC_DATA]" at bounding box center [447, 137] width 62 height 8
click at [421, 136] on input "[GEOGRAPHIC_DATA]" at bounding box center [418, 135] width 5 height 5
checkbox input "true"
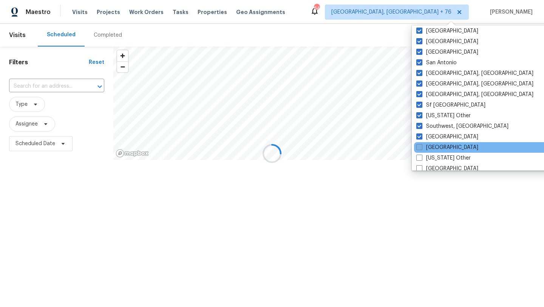
click at [439, 147] on label "[GEOGRAPHIC_DATA]" at bounding box center [447, 147] width 62 height 8
click at [421, 147] on input "[GEOGRAPHIC_DATA]" at bounding box center [418, 145] width 5 height 5
checkbox input "true"
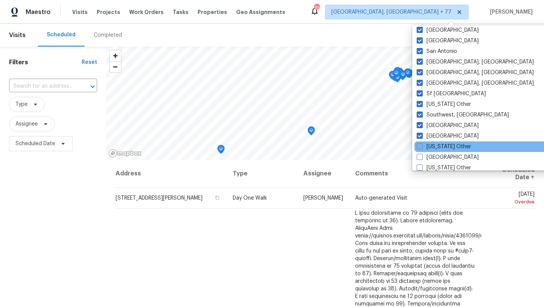
click at [441, 145] on label "[US_STATE] Other" at bounding box center [443, 147] width 54 height 8
click at [421, 145] on input "[US_STATE] Other" at bounding box center [418, 145] width 5 height 5
checkbox input "true"
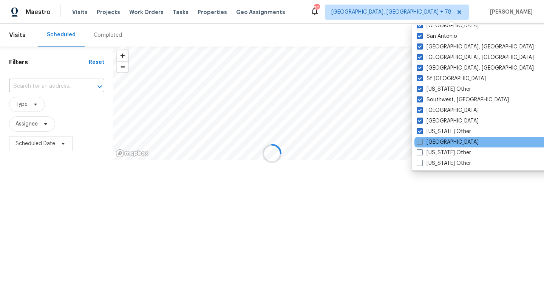
click at [438, 142] on label "[GEOGRAPHIC_DATA]" at bounding box center [447, 142] width 62 height 8
click at [421, 142] on input "[GEOGRAPHIC_DATA]" at bounding box center [418, 140] width 5 height 5
checkbox input "true"
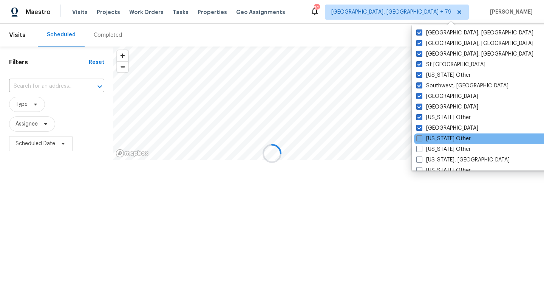
click at [438, 137] on label "[US_STATE] Other" at bounding box center [443, 139] width 54 height 8
click at [421, 137] on input "[US_STATE] Other" at bounding box center [418, 137] width 5 height 5
checkbox input "true"
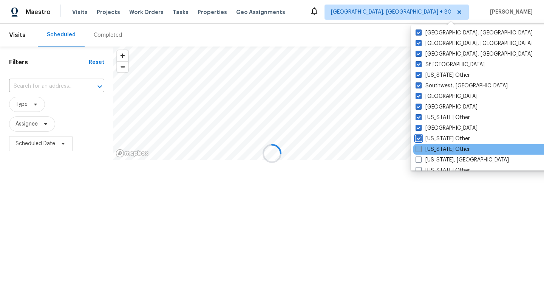
scroll to position [749, 0]
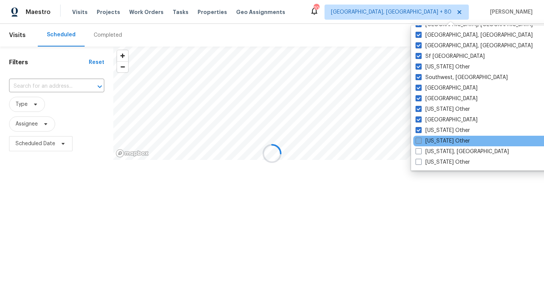
click at [439, 142] on label "[US_STATE] Other" at bounding box center [442, 141] width 54 height 8
click at [420, 142] on input "[US_STATE] Other" at bounding box center [417, 139] width 5 height 5
checkbox input "true"
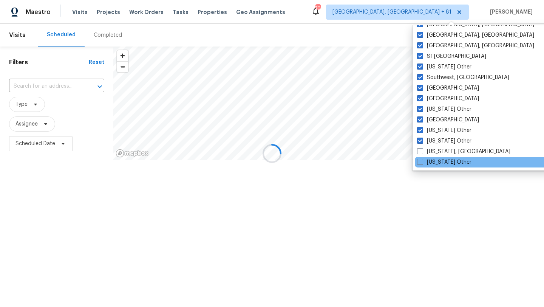
click at [444, 157] on div "[US_STATE] Other" at bounding box center [491, 162] width 152 height 11
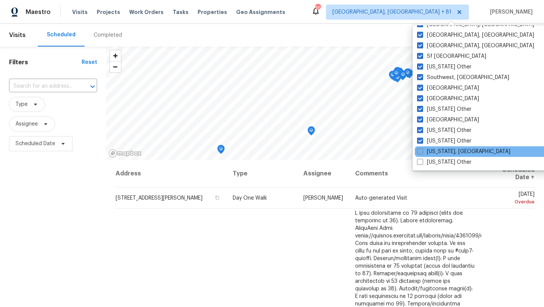
click at [441, 150] on label "[US_STATE], [GEOGRAPHIC_DATA]" at bounding box center [463, 152] width 93 height 8
click at [422, 150] on input "[US_STATE], [GEOGRAPHIC_DATA]" at bounding box center [419, 150] width 5 height 5
checkbox input "true"
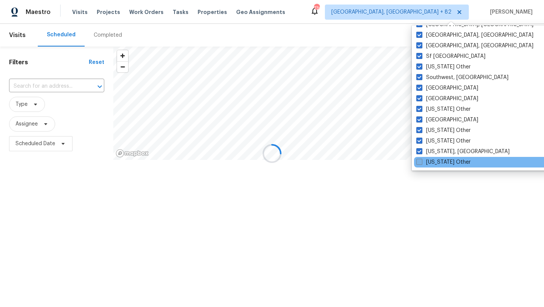
click at [443, 159] on label "[US_STATE] Other" at bounding box center [443, 162] width 54 height 8
click at [421, 159] on input "[US_STATE] Other" at bounding box center [418, 160] width 5 height 5
checkbox input "true"
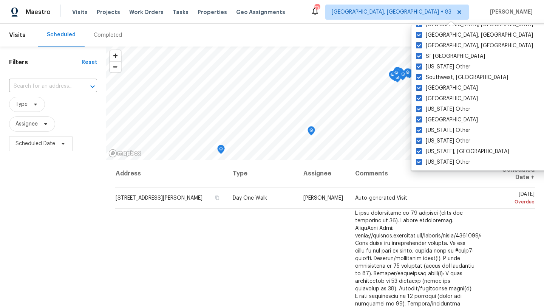
click at [76, 214] on div "Filters Reset ​ Type Assignee Scheduled Date" at bounding box center [53, 225] width 106 height 359
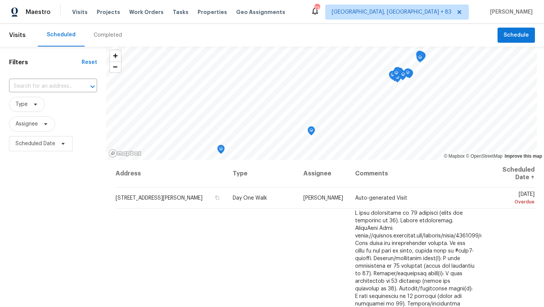
click at [107, 31] on div "Completed" at bounding box center [108, 35] width 46 height 23
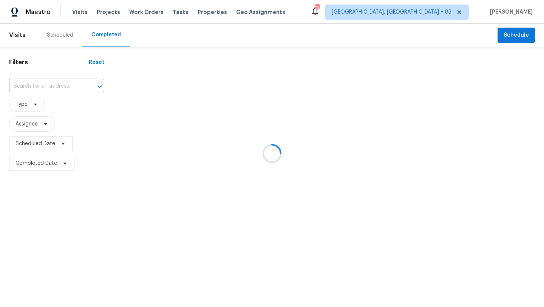
click at [134, 14] on div at bounding box center [272, 153] width 544 height 307
click at [134, 11] on div at bounding box center [272, 153] width 544 height 307
click at [145, 10] on div at bounding box center [272, 153] width 544 height 307
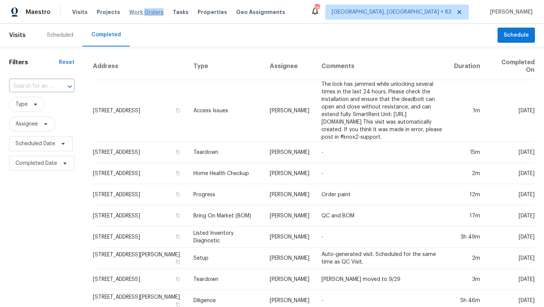
click at [145, 10] on span "Work Orders" at bounding box center [146, 12] width 34 height 8
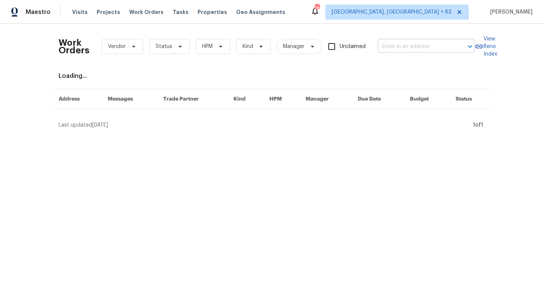
click at [393, 46] on input "text" at bounding box center [416, 47] width 76 height 12
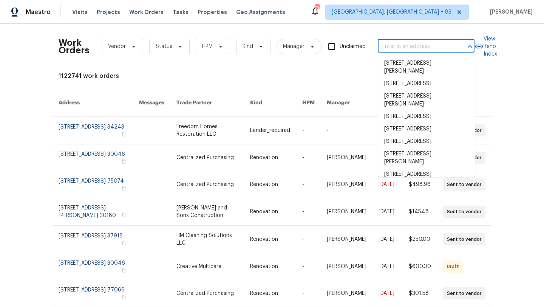
paste input "TTSJ21XD5815"
type input "TTSJ21XD5815"
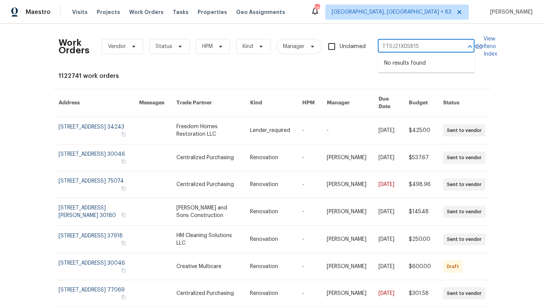
drag, startPoint x: 419, startPoint y: 42, endPoint x: 384, endPoint y: 41, distance: 35.5
click at [384, 41] on input "TTSJ21XD5815" at bounding box center [416, 47] width 76 height 12
click at [388, 45] on input "TTSJ21XD5815" at bounding box center [416, 47] width 76 height 12
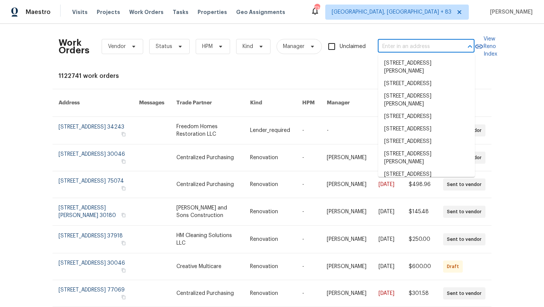
paste input "[STREET_ADDRESS]"
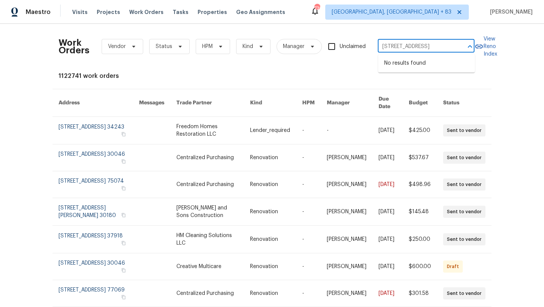
drag, startPoint x: 456, startPoint y: 46, endPoint x: 424, endPoint y: 45, distance: 31.3
click at [424, 45] on div "[STREET_ADDRESS] ​" at bounding box center [426, 47] width 97 height 12
click at [428, 46] on input "[STREET_ADDRESS]" at bounding box center [416, 47] width 76 height 12
drag, startPoint x: 428, startPoint y: 46, endPoint x: 450, endPoint y: 46, distance: 22.3
click at [450, 46] on input "[STREET_ADDRESS]" at bounding box center [416, 47] width 76 height 12
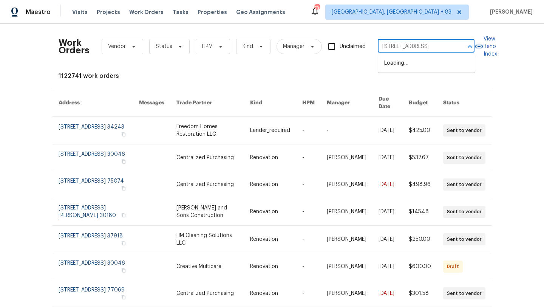
type input "[STREET_ADDRESS]"
click at [399, 69] on li "[STREET_ADDRESS]" at bounding box center [426, 63] width 97 height 12
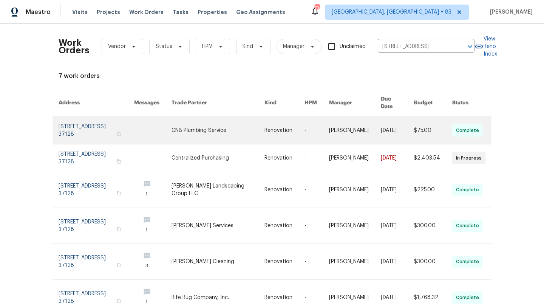
click at [96, 125] on link at bounding box center [97, 130] width 76 height 27
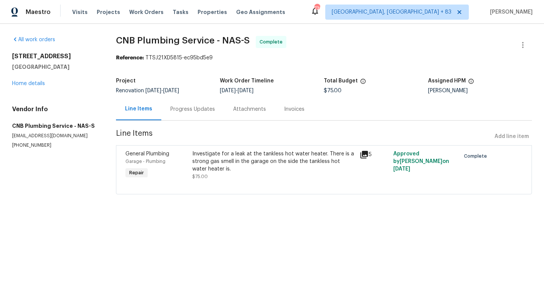
click at [62, 125] on h5 "CNB Plumbing Service - NAS-S" at bounding box center [55, 126] width 86 height 8
click at [41, 80] on div "[STREET_ADDRESS][PERSON_NAME] Home details" at bounding box center [55, 69] width 86 height 35
click at [34, 85] on link "Home details" at bounding box center [28, 83] width 33 height 5
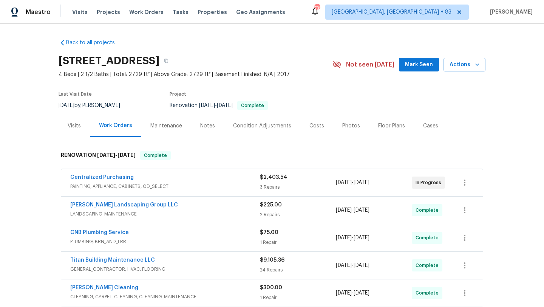
click at [125, 182] on div "Centralized Purchasing" at bounding box center [165, 177] width 190 height 9
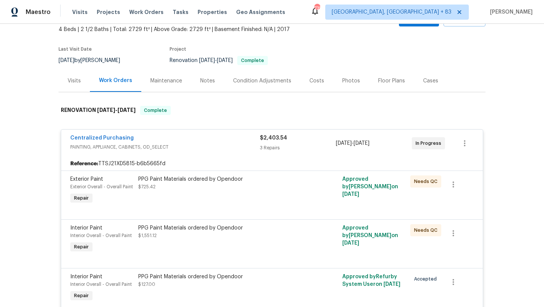
scroll to position [80, 0]
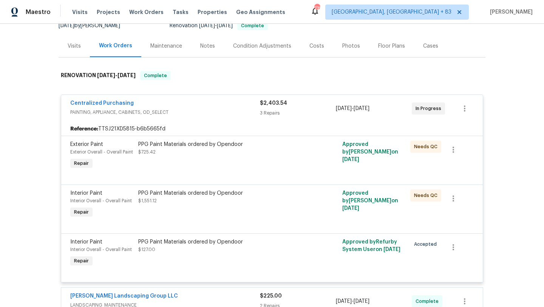
click at [125, 182] on div "Exterior Paint Exterior Overall - Overall Paint Repair PPG Paint Materials orde…" at bounding box center [271, 160] width 421 height 49
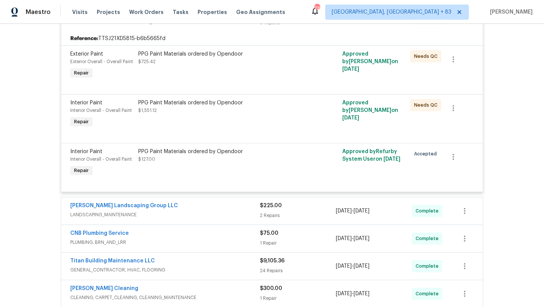
scroll to position [263, 0]
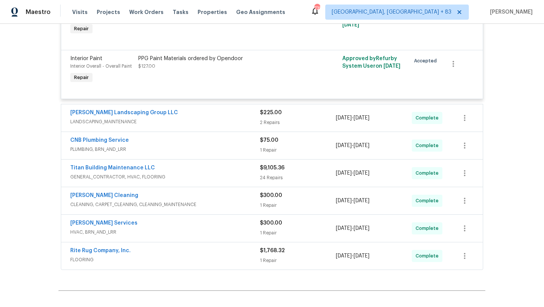
click at [168, 123] on span "LANDSCAPING_MAINTENANCE" at bounding box center [165, 122] width 190 height 8
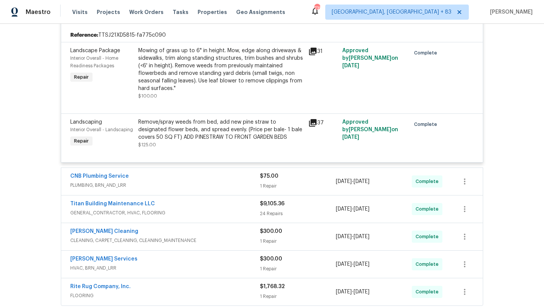
scroll to position [374, 0]
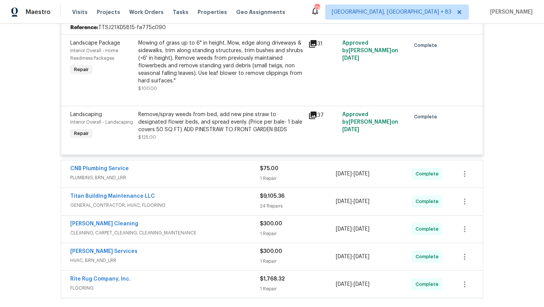
click at [210, 176] on span "PLUMBING, BRN_AND_LRR" at bounding box center [165, 178] width 190 height 8
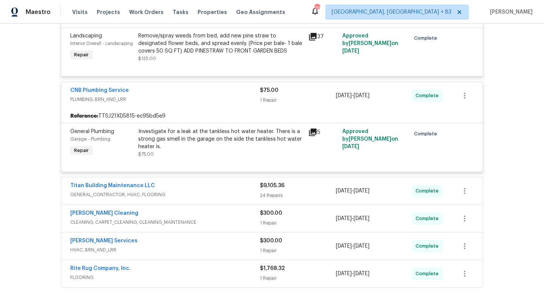
scroll to position [504, 0]
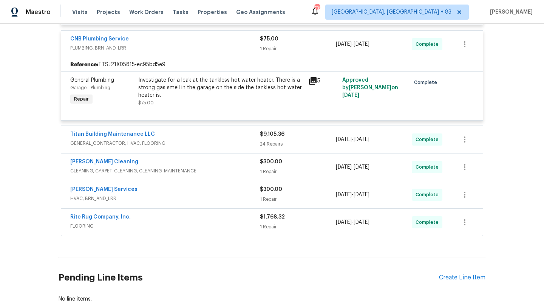
click at [211, 141] on span "GENERAL_CONTRACTOR, HVAC, FLOORING" at bounding box center [165, 143] width 190 height 8
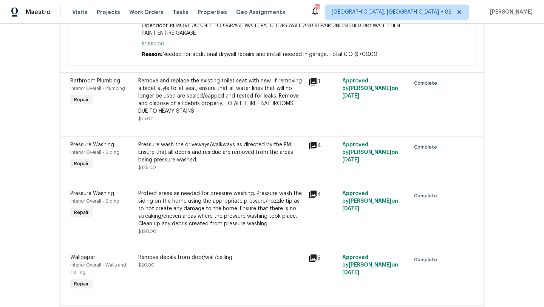
scroll to position [1901, 0]
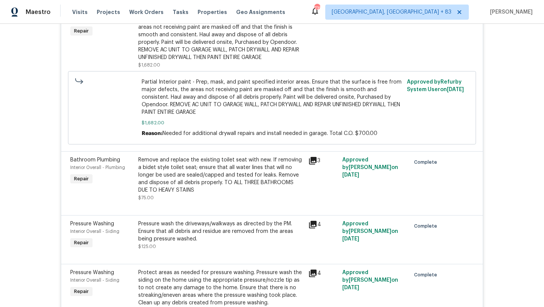
click at [179, 173] on div "Remove and replace the existing toilet seat with new. If removing a bidet style…" at bounding box center [220, 175] width 165 height 38
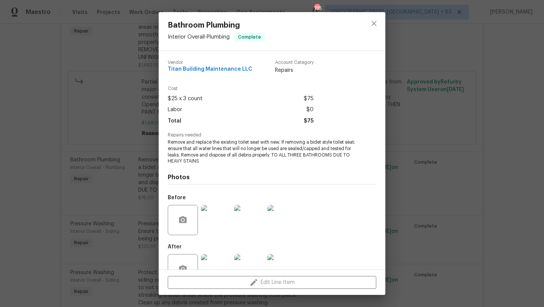
click at [106, 176] on div "Bathroom Plumbing Interior Overall - Plumbing Complete Vendor Titan Building Ma…" at bounding box center [272, 153] width 544 height 307
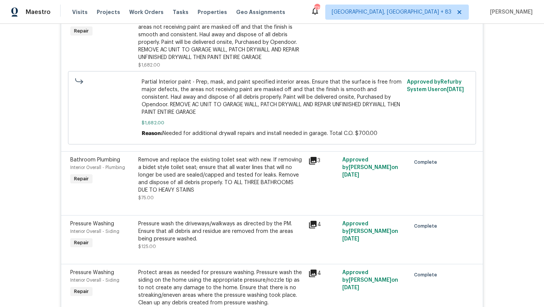
click at [197, 176] on div "Remove and replace the existing toilet seat with new. If removing a bidet style…" at bounding box center [220, 175] width 165 height 38
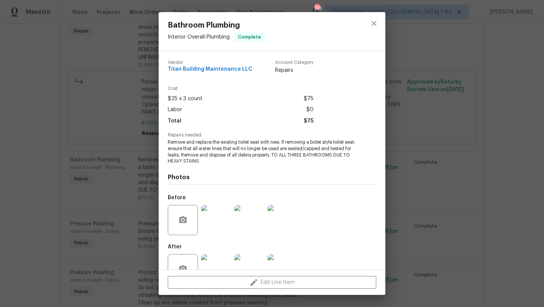
scroll to position [23, 0]
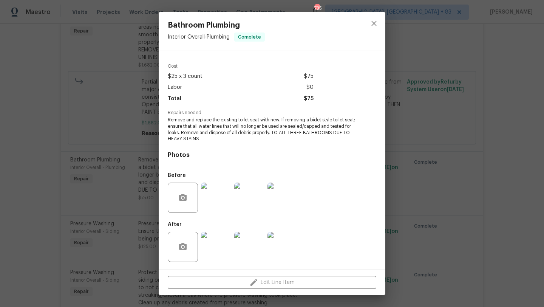
click at [228, 193] on img at bounding box center [216, 197] width 30 height 30
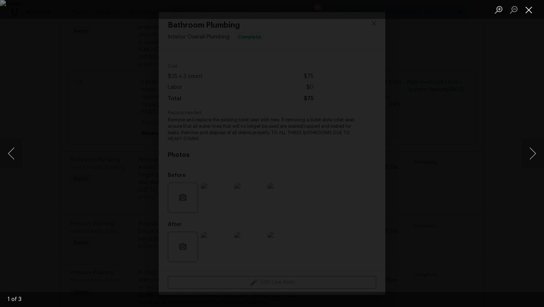
click at [527, 5] on button "Close lightbox" at bounding box center [528, 9] width 15 height 13
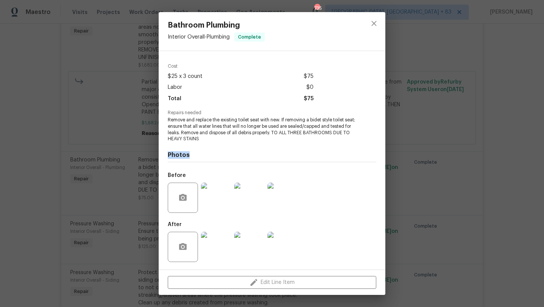
click at [488, 151] on div "Bathroom Plumbing Interior Overall - Plumbing Complete Vendor Titan Building Ma…" at bounding box center [272, 153] width 544 height 307
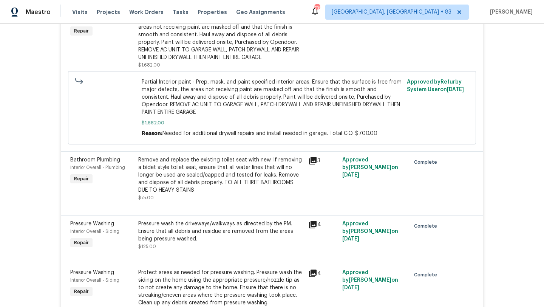
click at [191, 220] on div "Pressure wash the driveways/walkways as directed by the PM. Ensure that all deb…" at bounding box center [220, 231] width 165 height 23
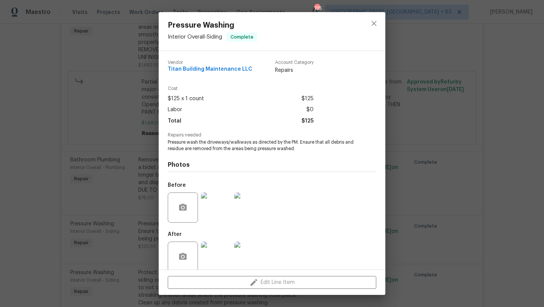
scroll to position [10, 0]
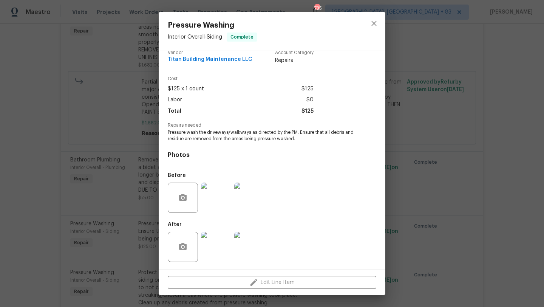
click at [217, 196] on img at bounding box center [216, 197] width 30 height 30
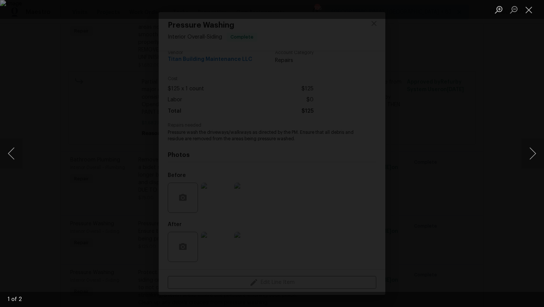
click at [45, 190] on div "Lightbox" at bounding box center [272, 153] width 544 height 307
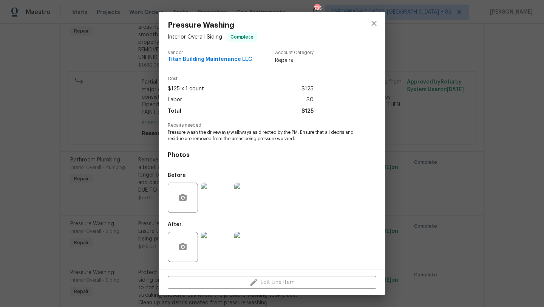
click at [241, 207] on img at bounding box center [249, 197] width 30 height 30
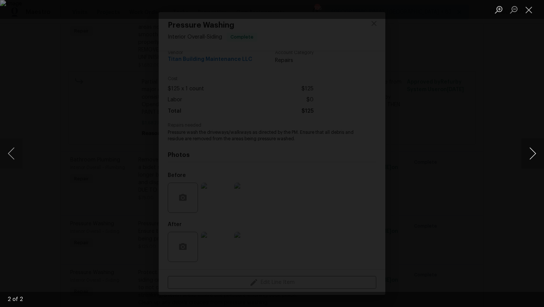
click at [538, 158] on button "Next image" at bounding box center [532, 153] width 23 height 30
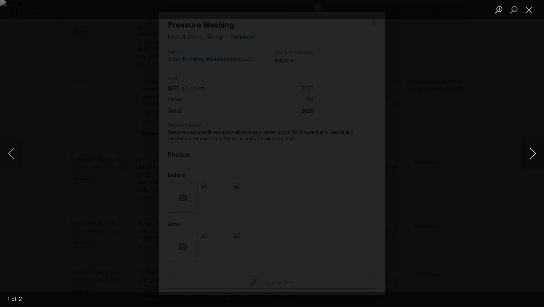
click at [538, 159] on button "Next image" at bounding box center [532, 153] width 23 height 30
click at [529, 11] on button "Close lightbox" at bounding box center [528, 9] width 15 height 13
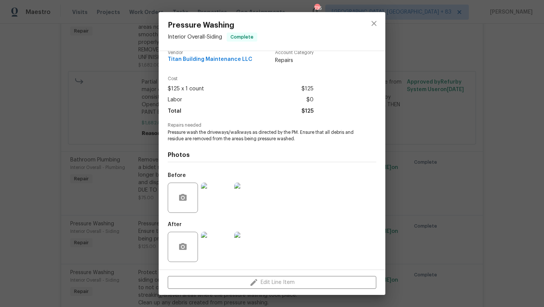
click at [63, 238] on div "Pressure Washing Interior Overall - Siding Complete Vendor Titan Building Maint…" at bounding box center [272, 153] width 544 height 307
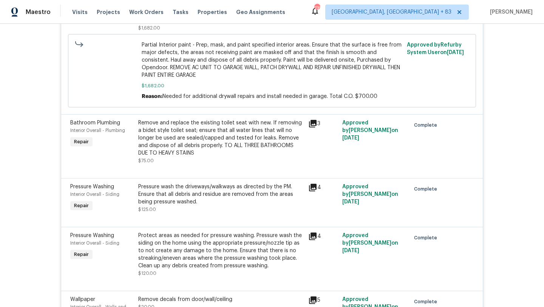
scroll to position [1956, 0]
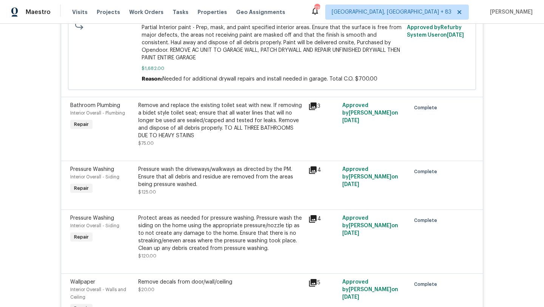
click at [196, 174] on div "Pressure wash the driveways/walkways as directed by the PM. Ensure that all deb…" at bounding box center [220, 176] width 165 height 23
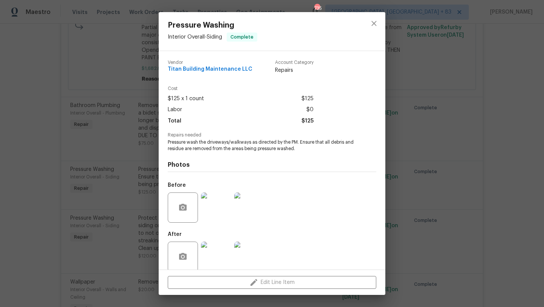
click at [215, 206] on img at bounding box center [216, 207] width 30 height 30
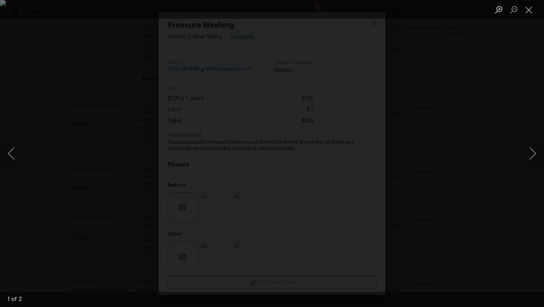
click at [109, 202] on img "Lightbox" at bounding box center [272, 153] width 544 height 307
click at [533, 9] on button "Close lightbox" at bounding box center [528, 9] width 15 height 13
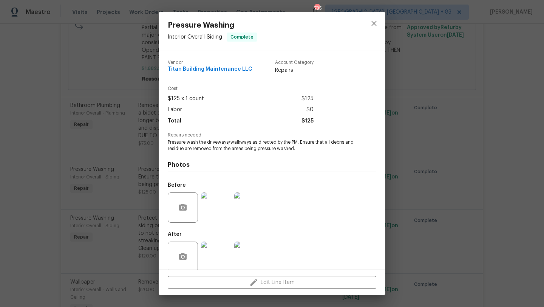
click at [106, 169] on div "Pressure Washing Interior Overall - Siding Complete Vendor Titan Building Maint…" at bounding box center [272, 153] width 544 height 307
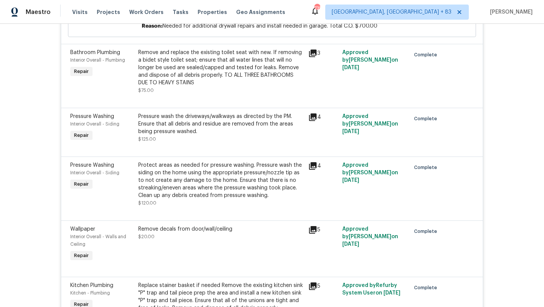
scroll to position [2068, 0]
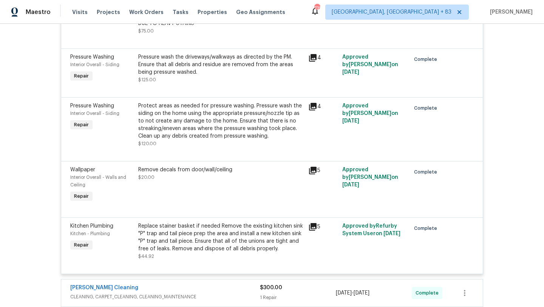
click at [202, 102] on div "Protect areas as needed for pressure washing. Pressure wash the siding on the h…" at bounding box center [220, 121] width 165 height 38
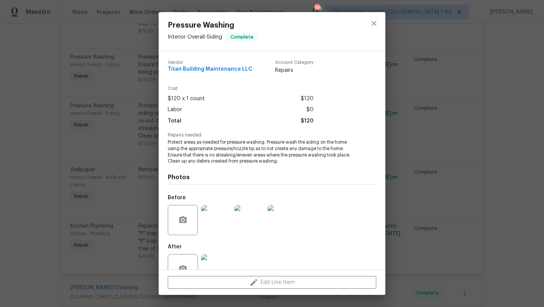
scroll to position [23, 0]
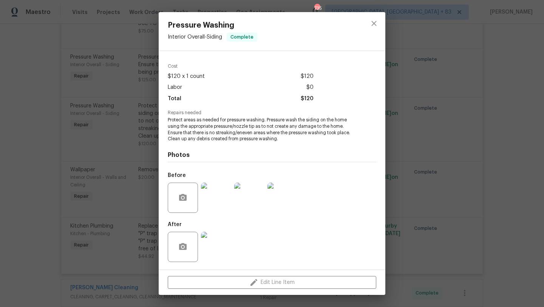
drag, startPoint x: 97, startPoint y: 196, endPoint x: 222, endPoint y: 199, distance: 125.8
click at [224, 199] on div "Pressure Washing Interior Overall - Siding Complete Vendor Titan Building Maint…" at bounding box center [272, 153] width 544 height 307
click at [219, 199] on img at bounding box center [216, 197] width 30 height 30
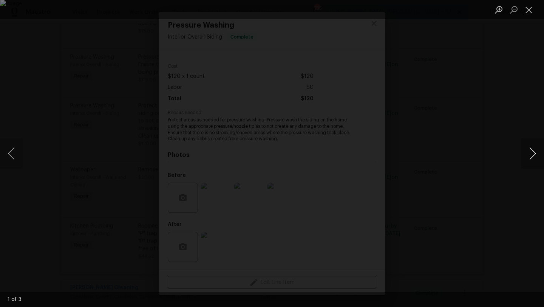
click at [521, 155] on button "Next image" at bounding box center [532, 153] width 23 height 30
click at [23, 148] on div "Lightbox" at bounding box center [272, 153] width 544 height 307
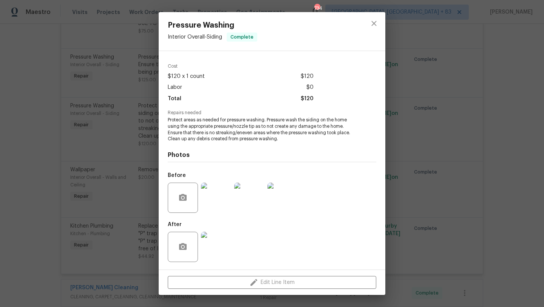
click at [225, 188] on img at bounding box center [216, 197] width 30 height 30
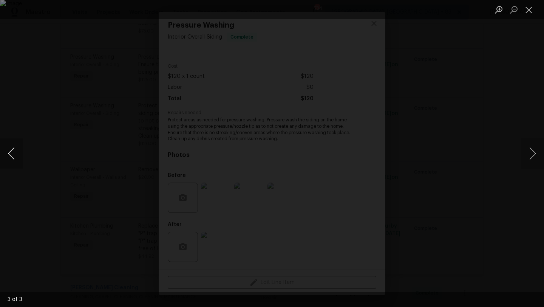
click at [11, 148] on button "Previous image" at bounding box center [11, 153] width 23 height 30
click at [11, 149] on button "Previous image" at bounding box center [11, 153] width 23 height 30
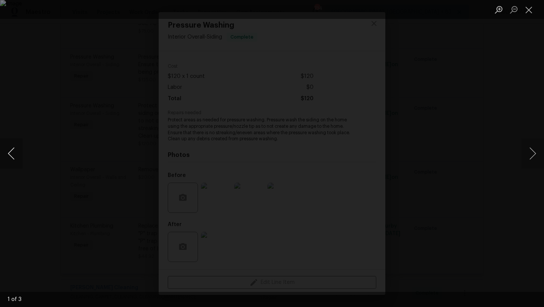
click at [11, 149] on button "Previous image" at bounding box center [11, 153] width 23 height 30
click at [11, 150] on button "Previous image" at bounding box center [11, 153] width 23 height 30
click at [11, 151] on button "Previous image" at bounding box center [11, 153] width 23 height 30
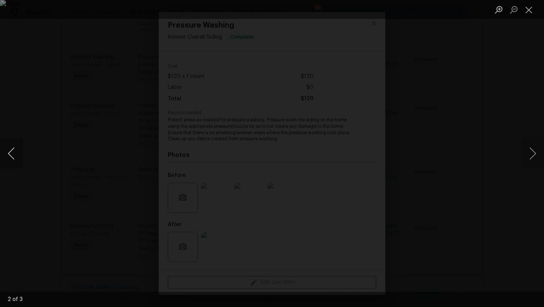
click at [11, 151] on button "Previous image" at bounding box center [11, 153] width 23 height 30
click at [11, 152] on button "Previous image" at bounding box center [11, 153] width 23 height 30
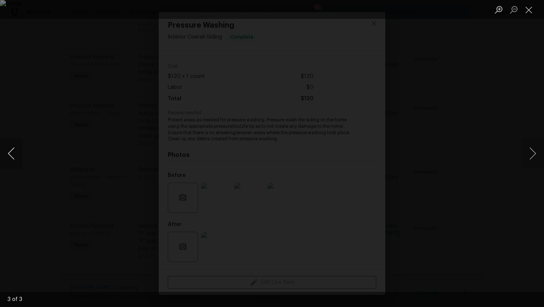
click at [11, 152] on button "Previous image" at bounding box center [11, 153] width 23 height 30
click at [7, 185] on div "Lightbox" at bounding box center [272, 153] width 544 height 307
